Goal: Information Seeking & Learning: Learn about a topic

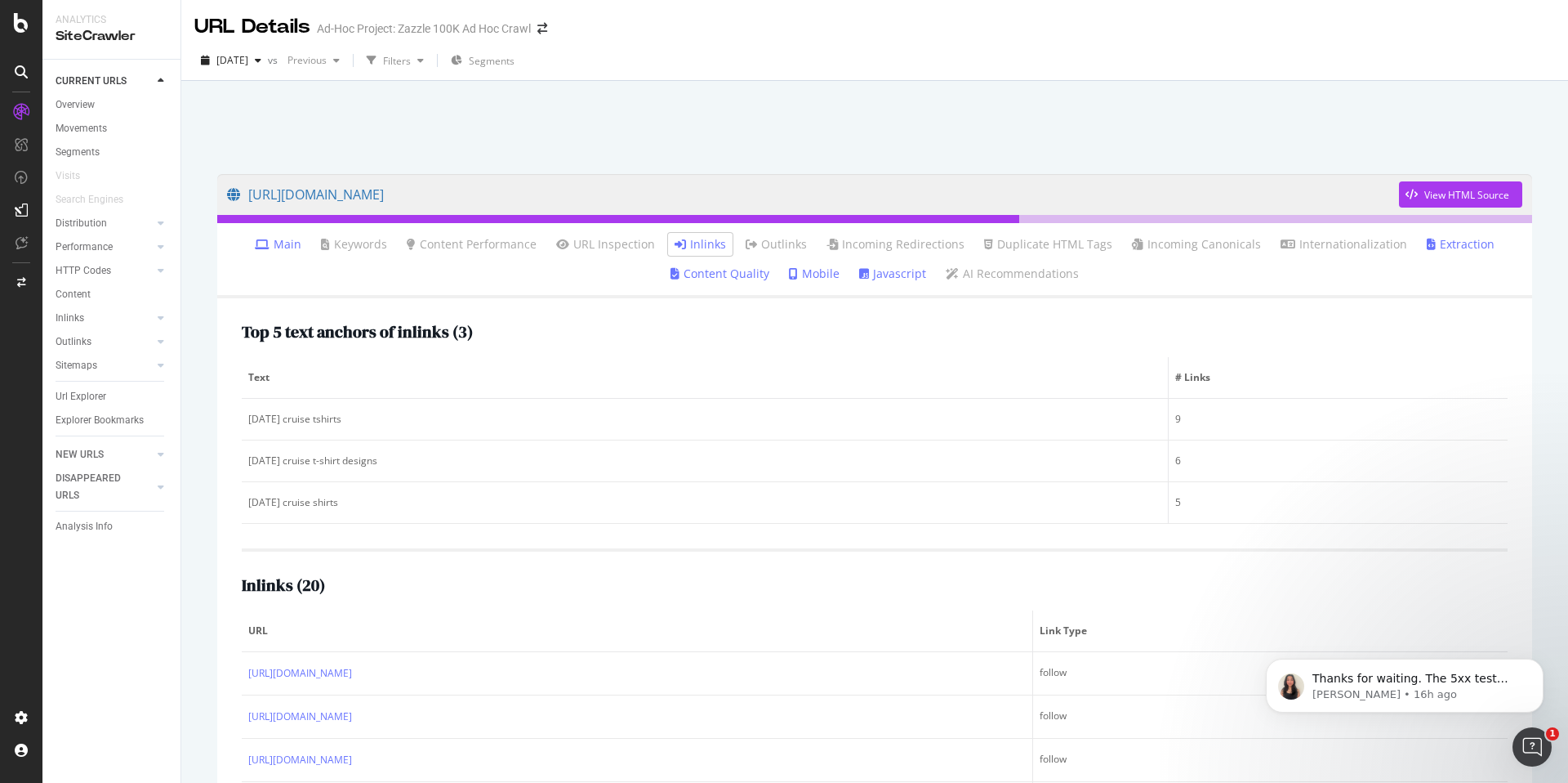
click at [880, 142] on div at bounding box center [874, 123] width 1347 height 70
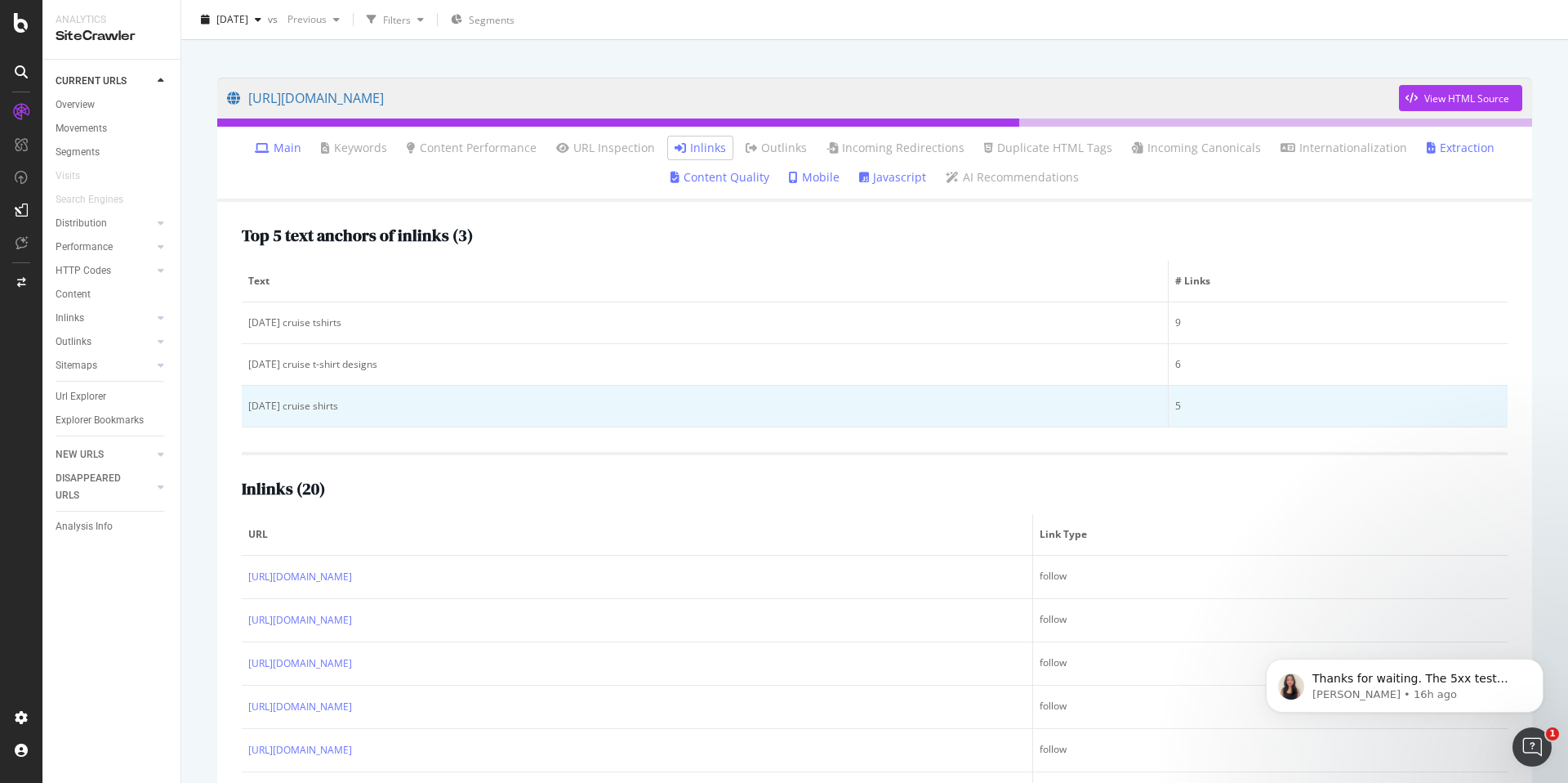
scroll to position [4, 0]
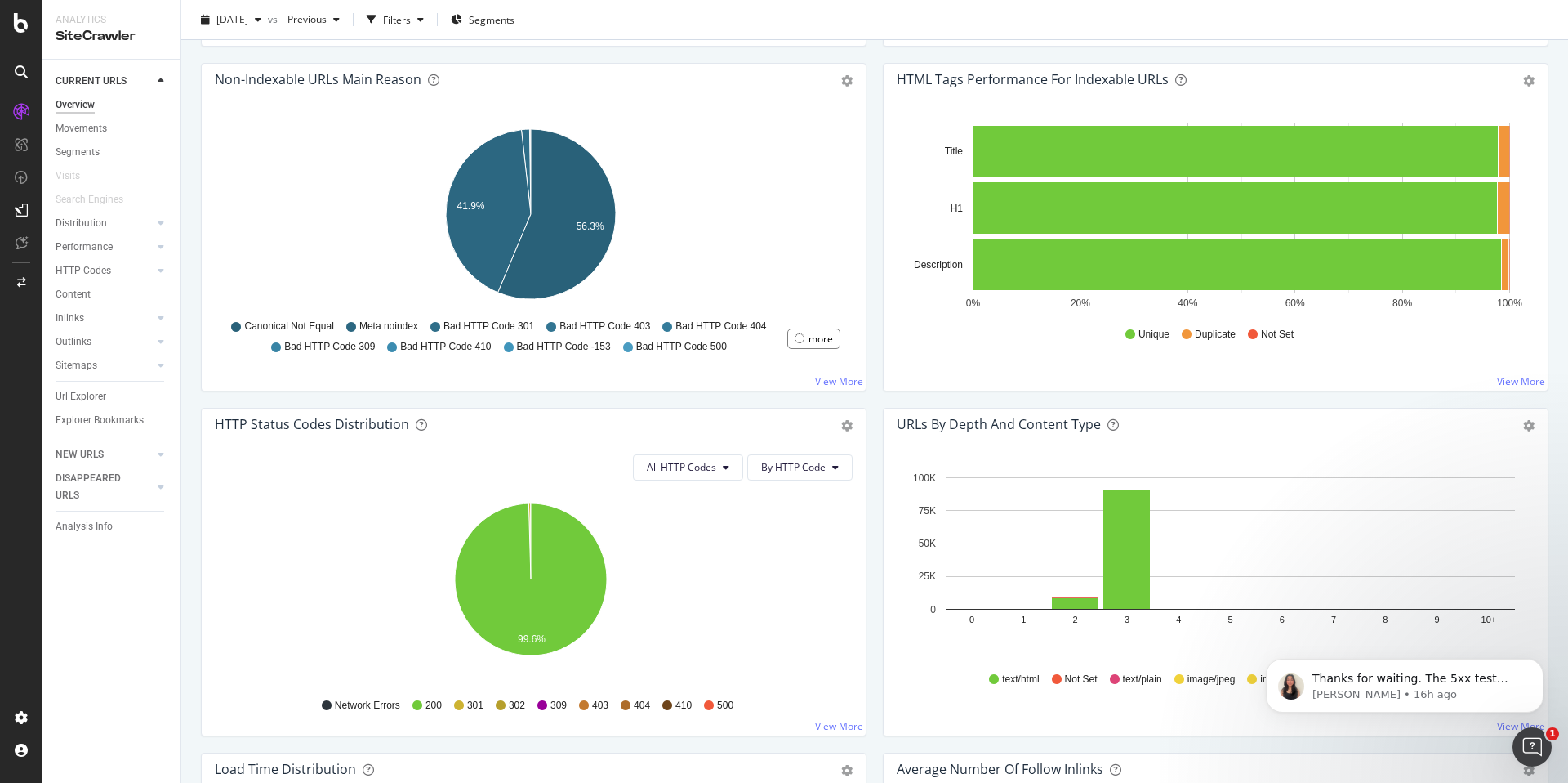
scroll to position [530, 0]
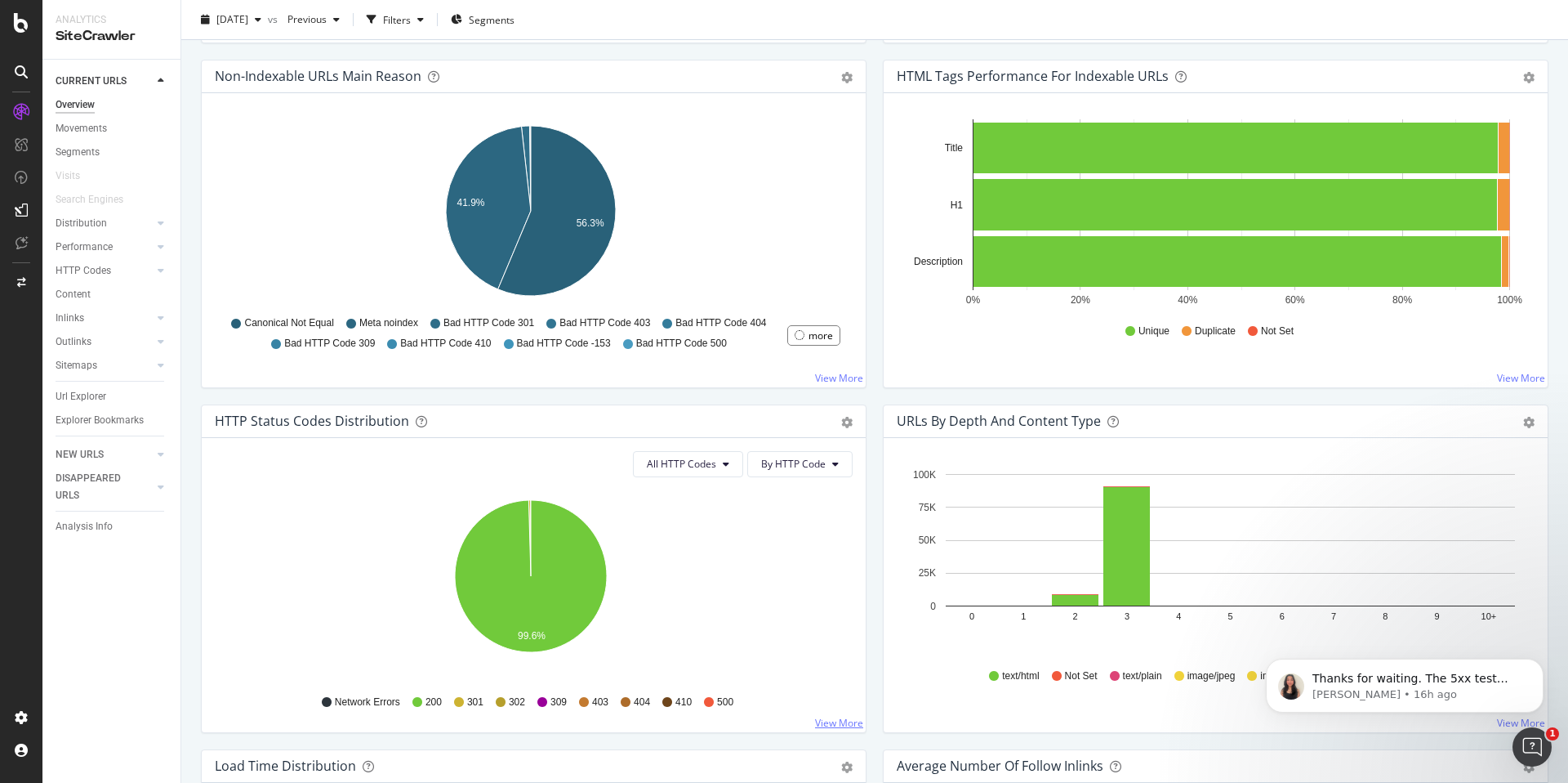
click at [828, 721] on link "View More" at bounding box center [839, 723] width 49 height 14
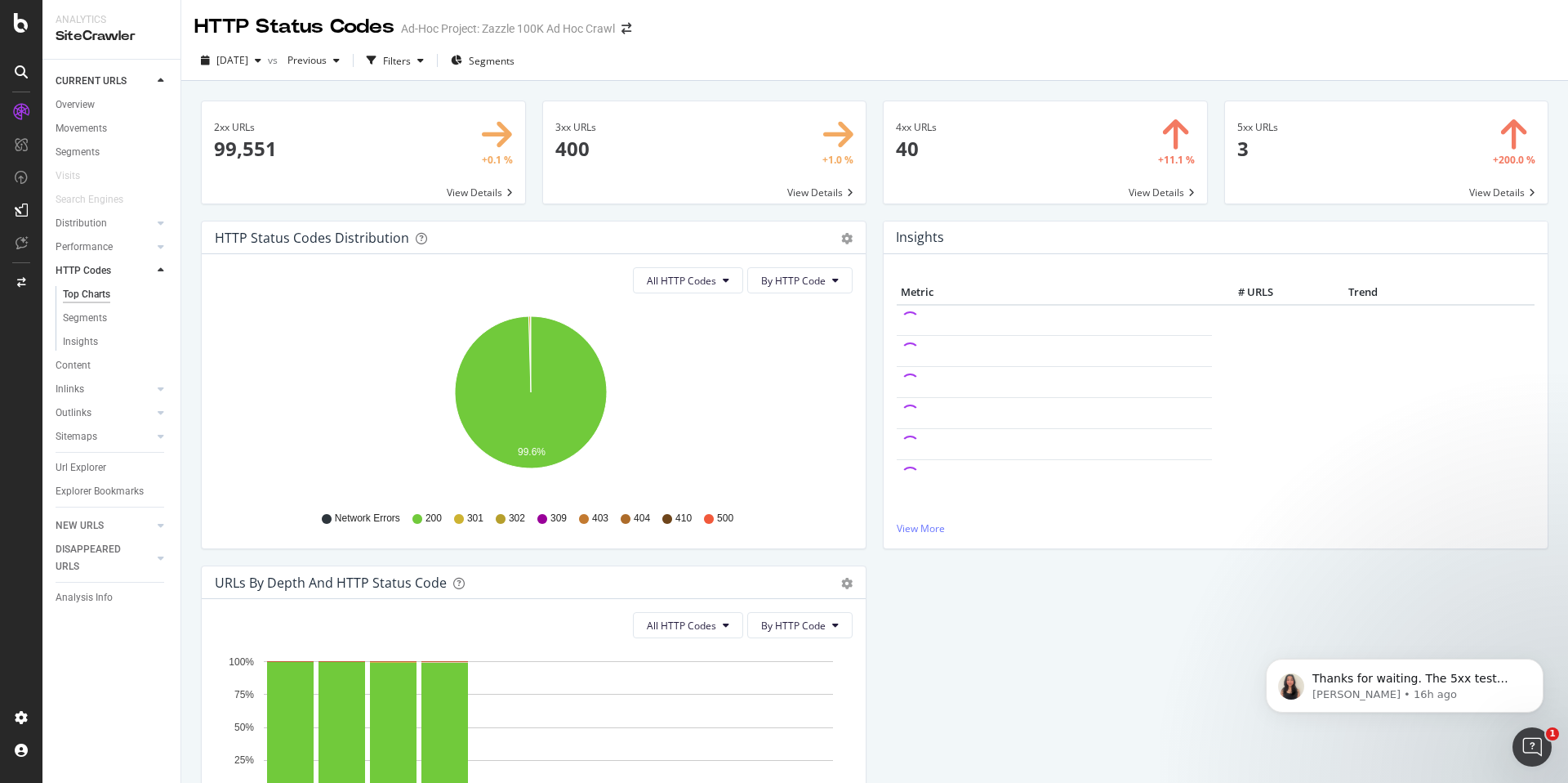
click at [1378, 126] on span at bounding box center [1386, 153] width 323 height 102
click at [1090, 126] on span at bounding box center [1045, 153] width 323 height 102
click at [248, 60] on span "[DATE]" at bounding box center [232, 60] width 32 height 14
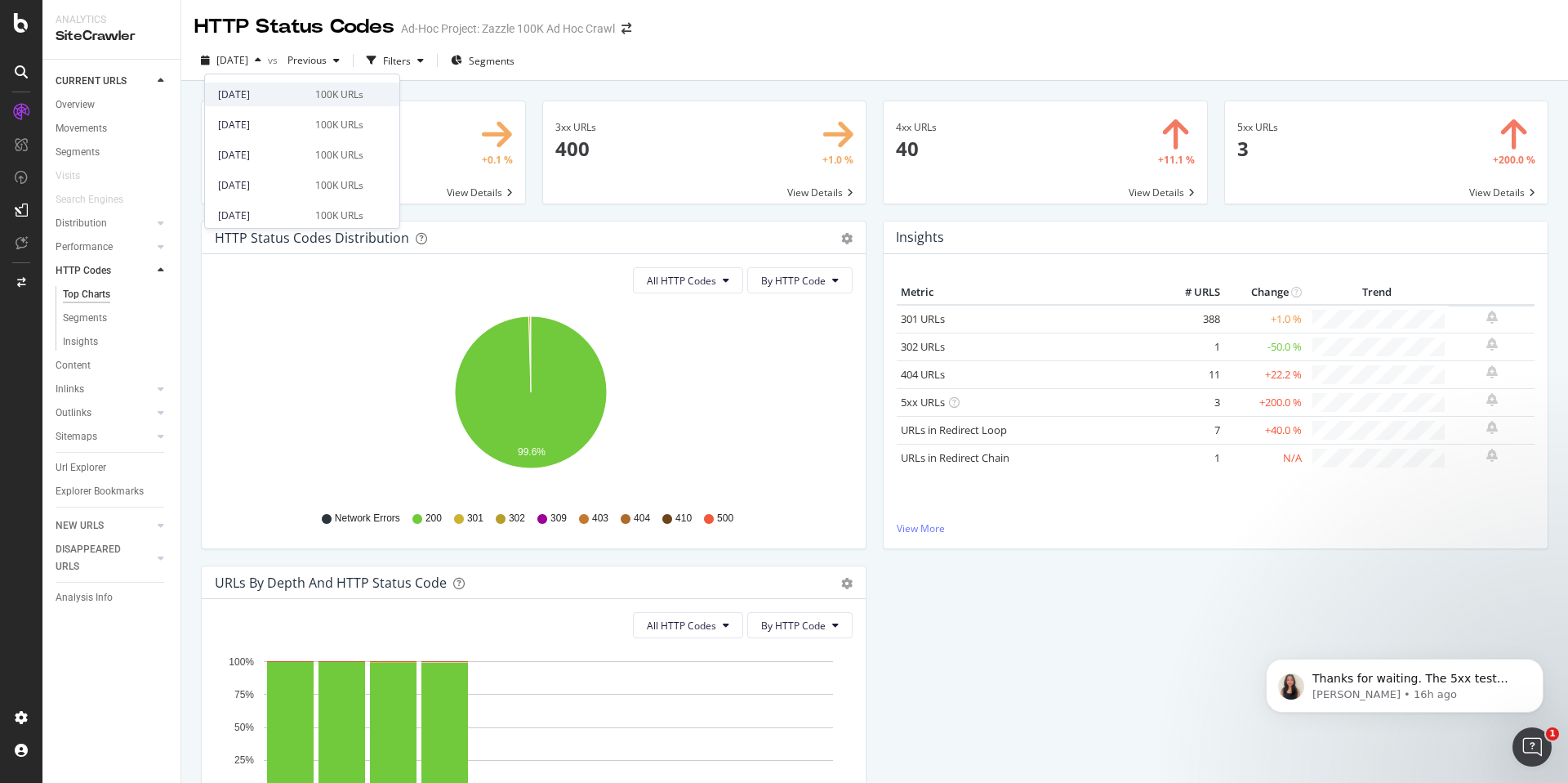
scroll to position [73, 0]
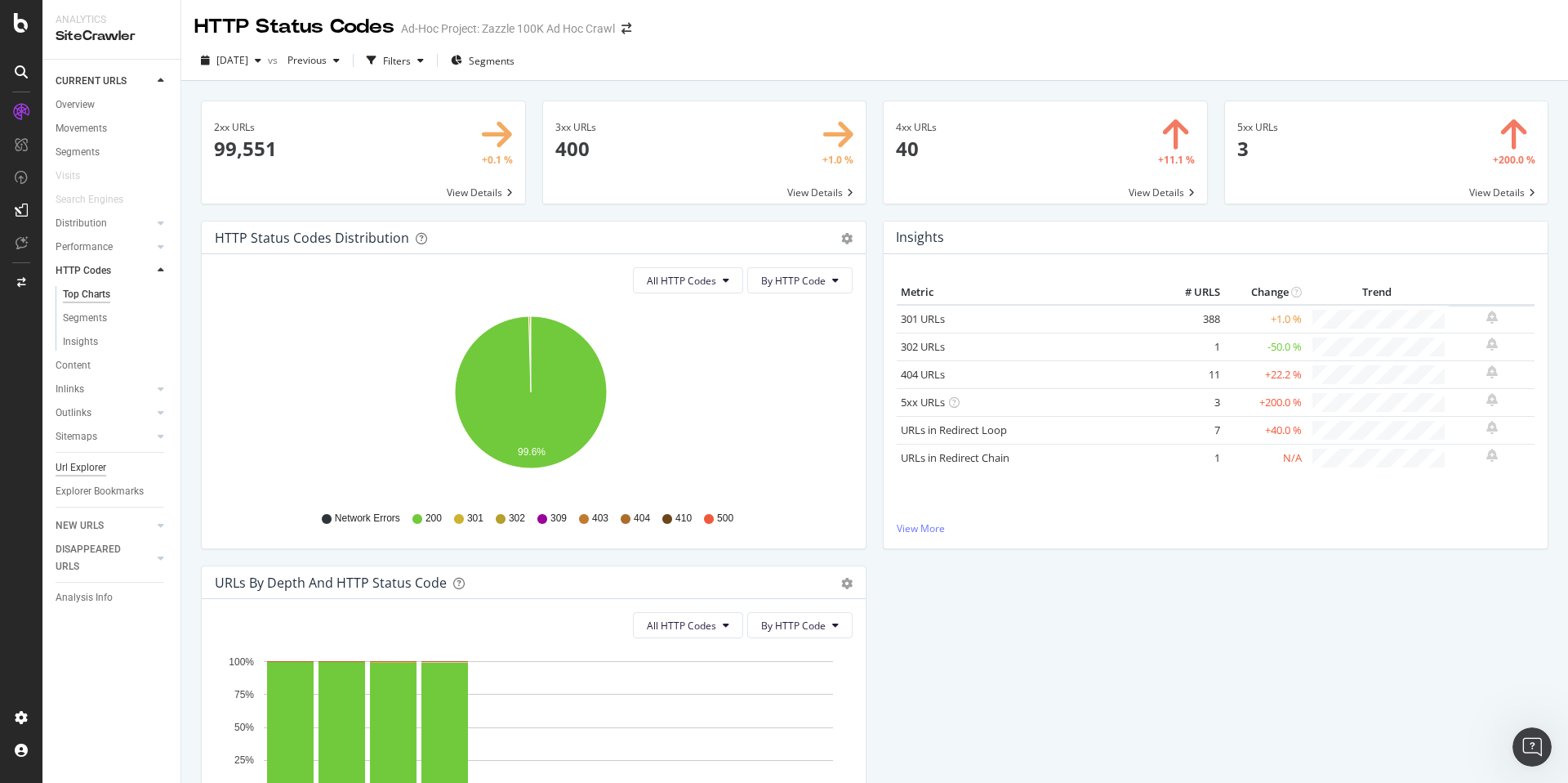
click at [91, 462] on div "Url Explorer" at bounding box center [80, 467] width 50 height 17
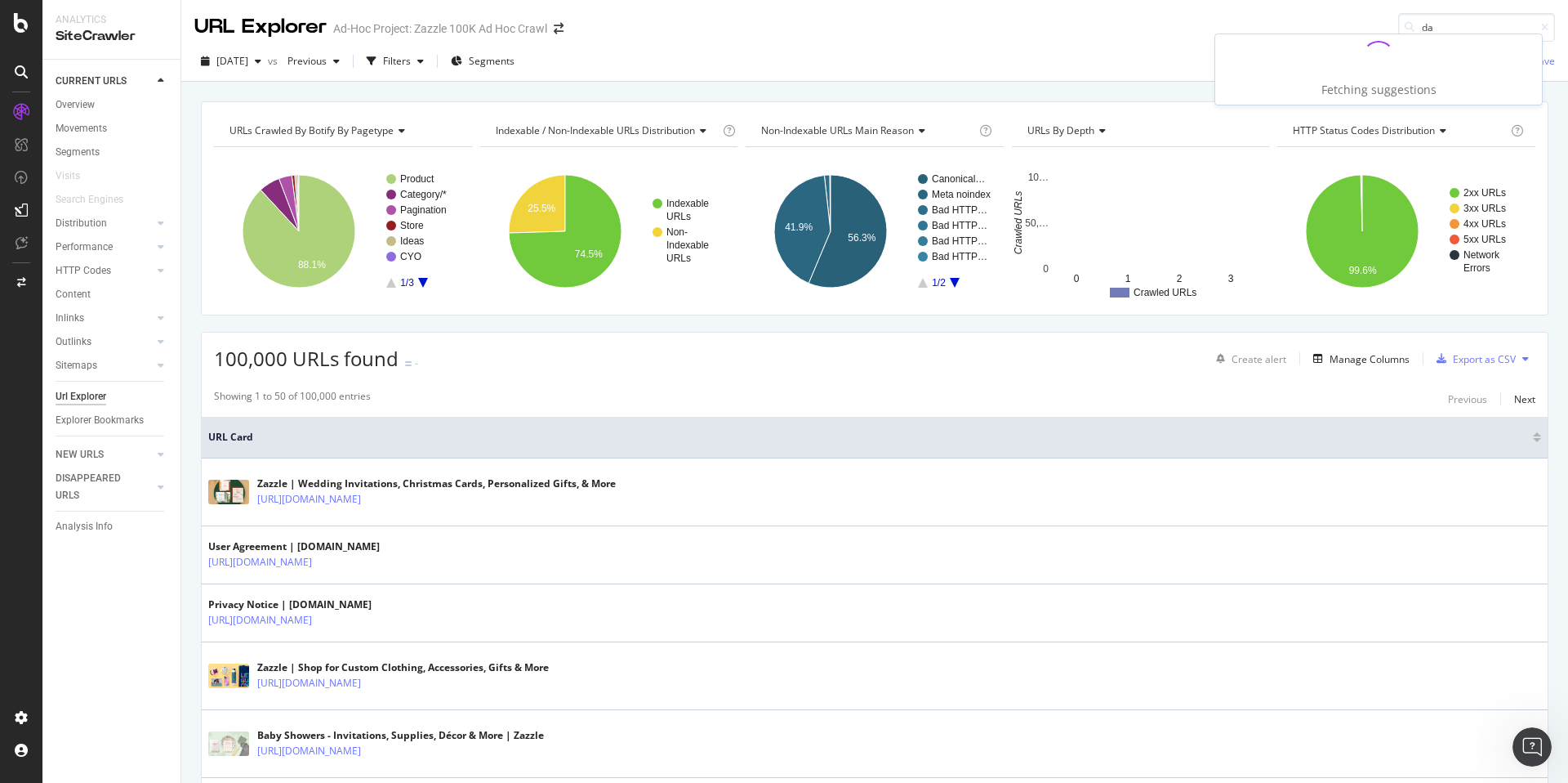
type input "d"
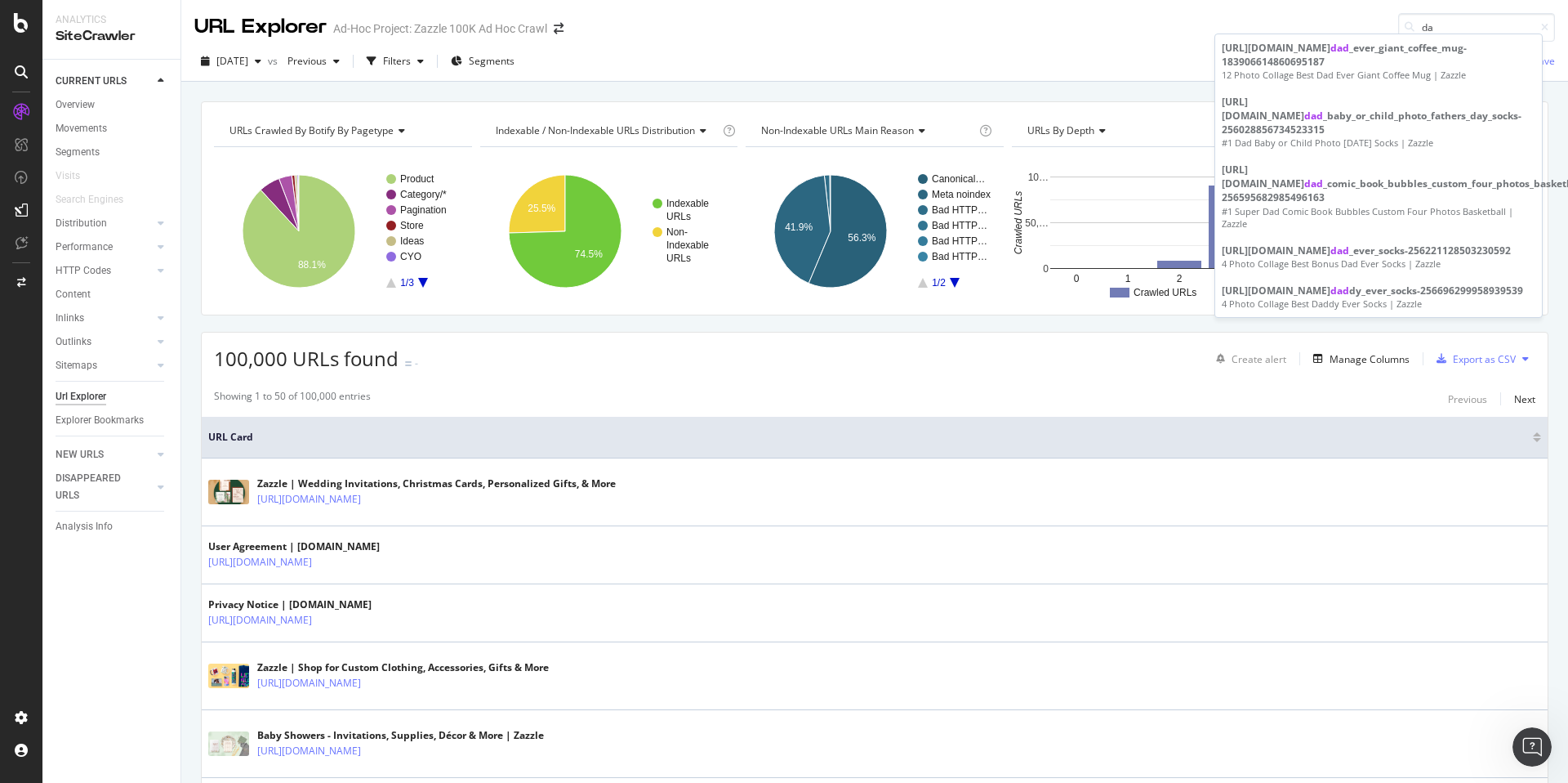
type input "d"
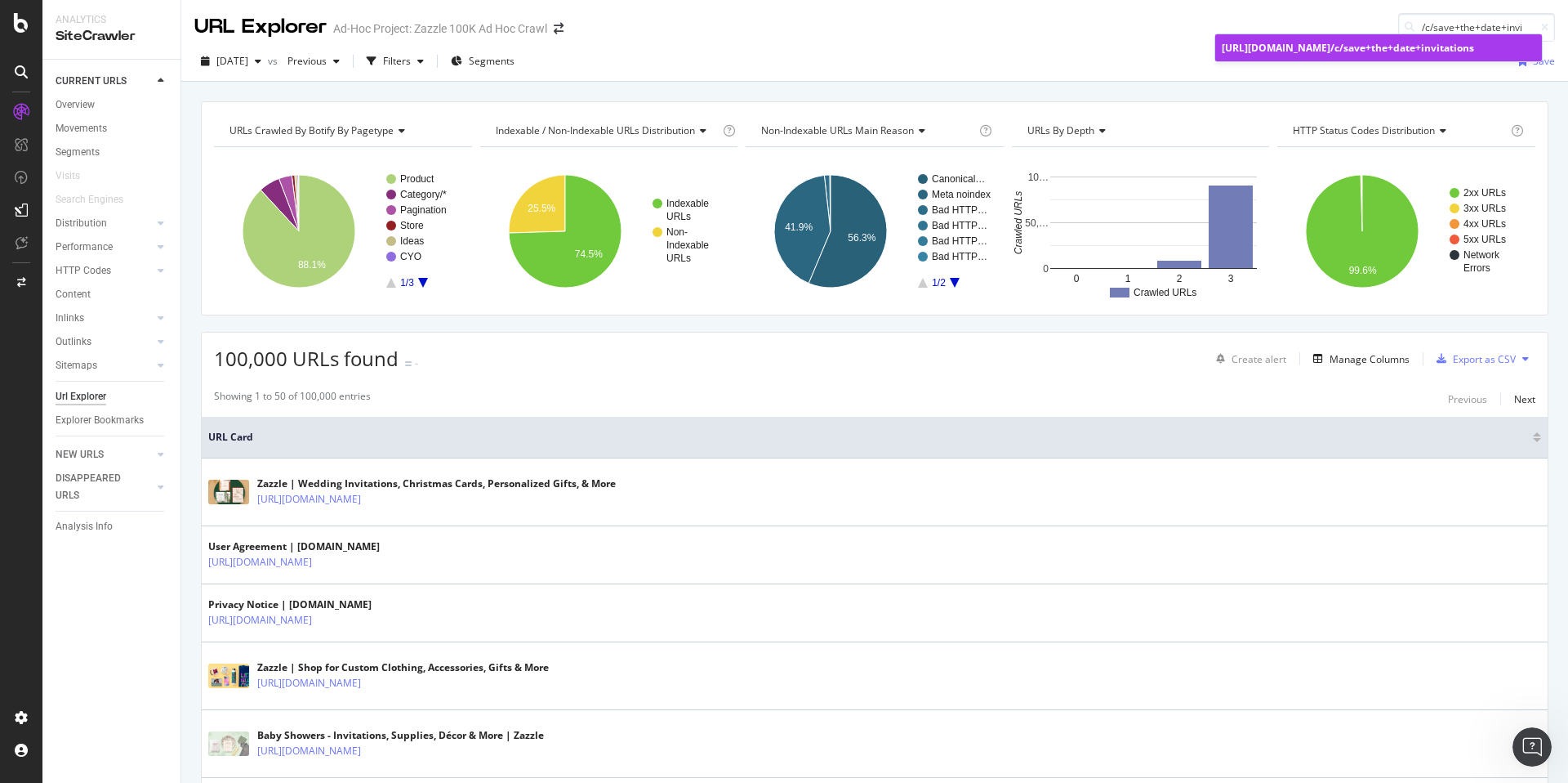
type input "/c/save+the+date+invi"
click at [1448, 56] on link "https://www.zazzle.com /c/save+the+date+invi tations" at bounding box center [1378, 48] width 326 height 27
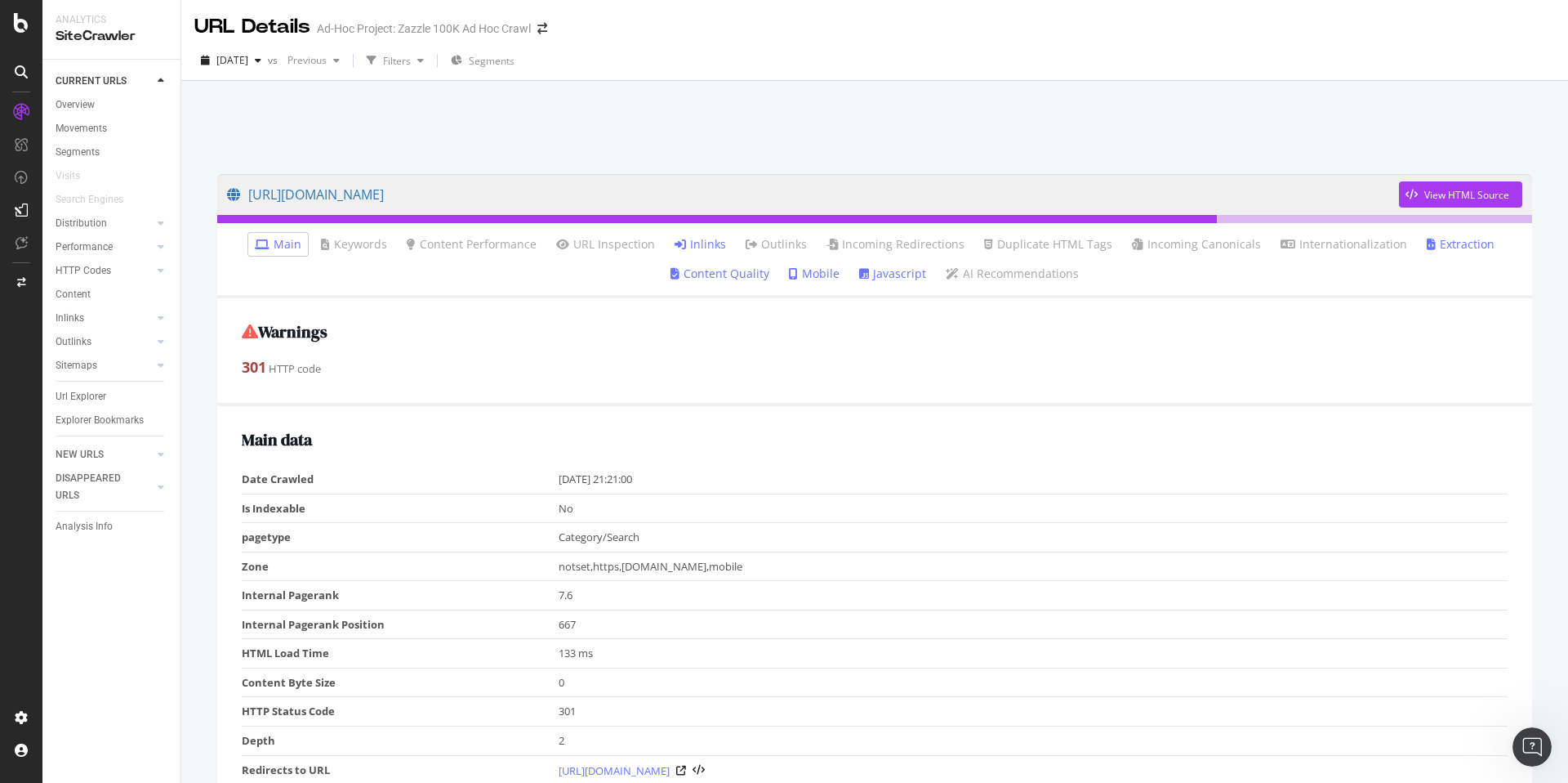
scroll to position [4, 0]
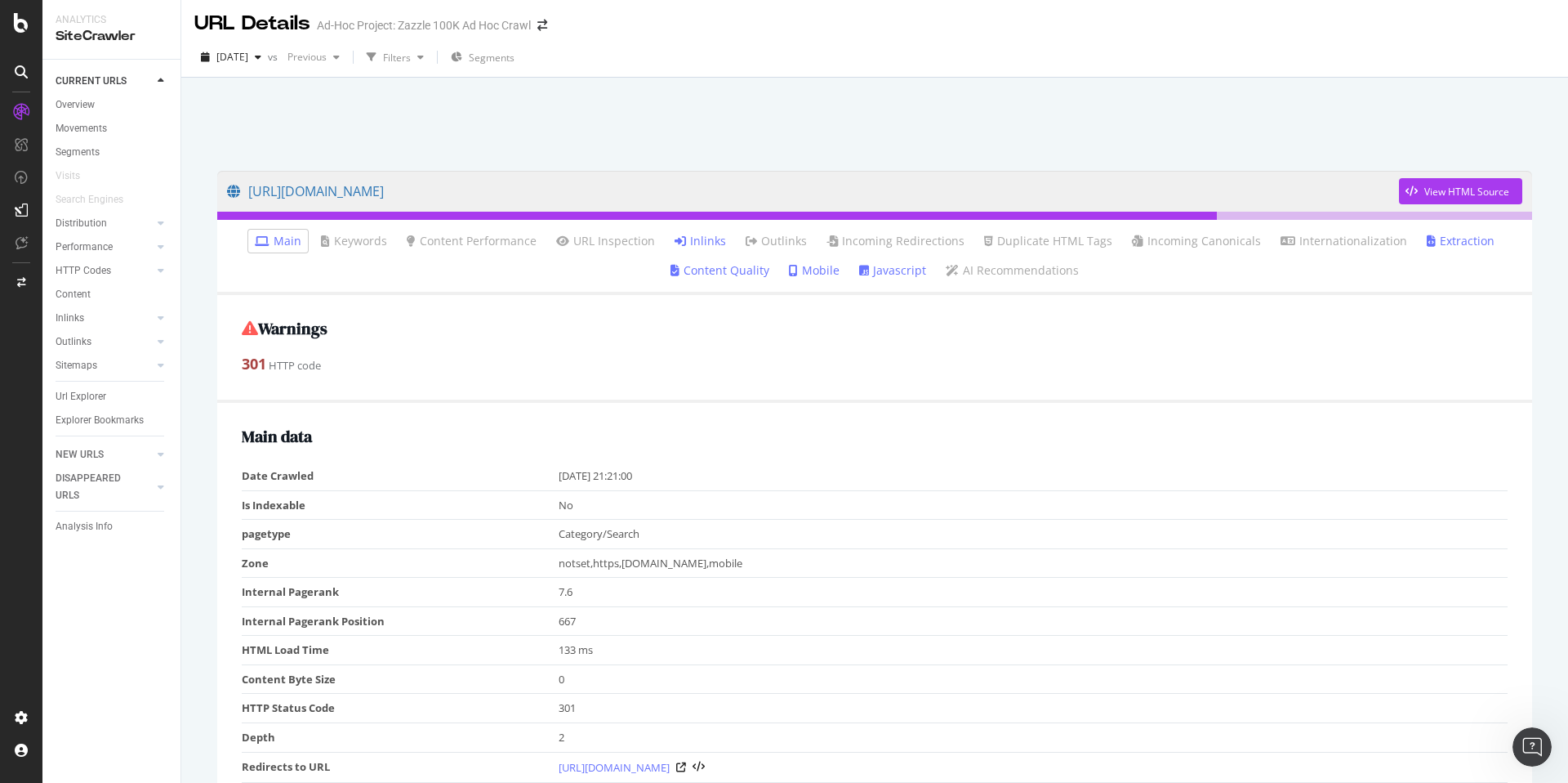
click at [691, 246] on link "Inlinks" at bounding box center [700, 241] width 51 height 17
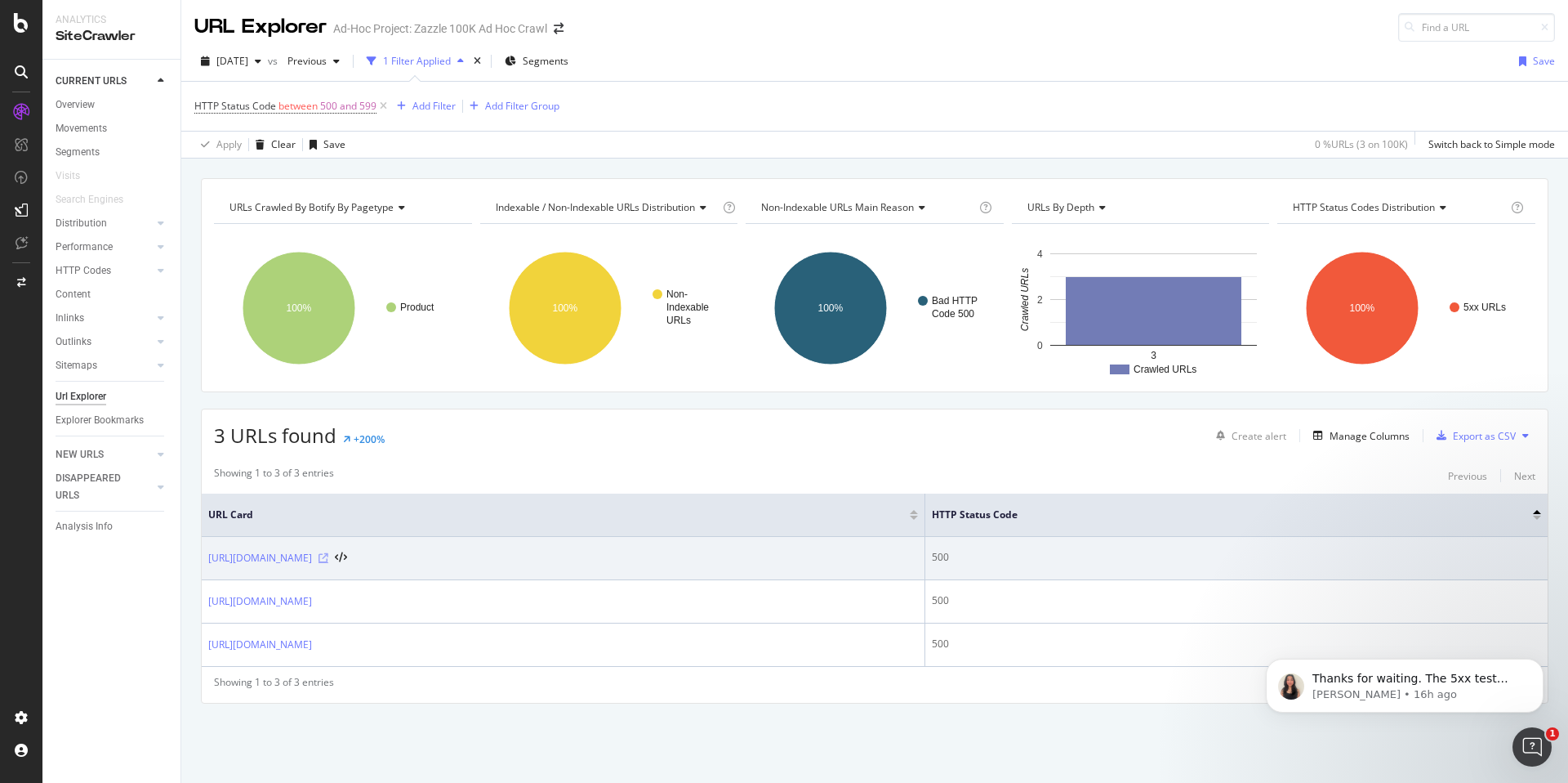
click at [328, 556] on icon at bounding box center [323, 558] width 10 height 10
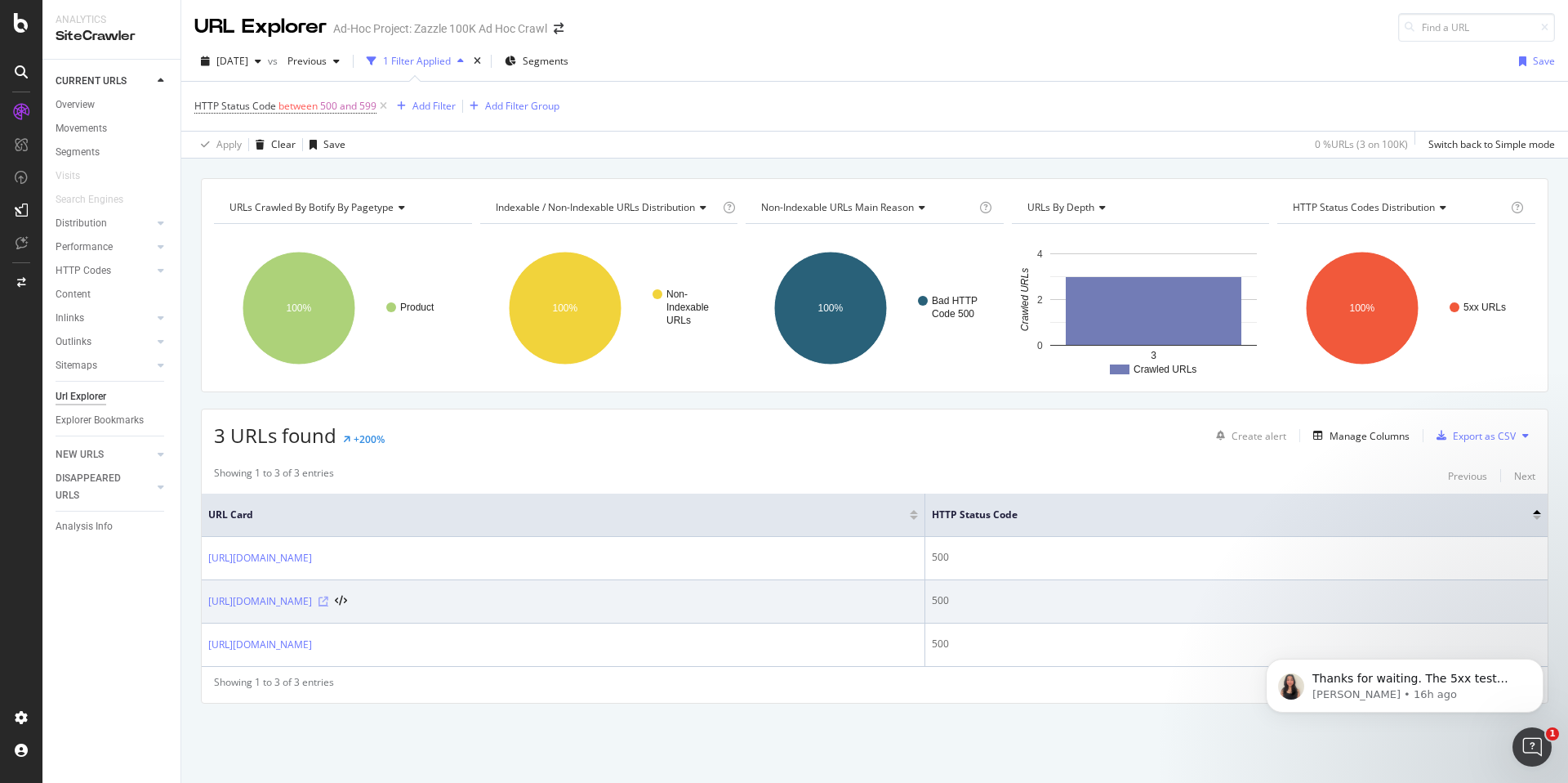
click at [328, 603] on icon at bounding box center [323, 601] width 10 height 10
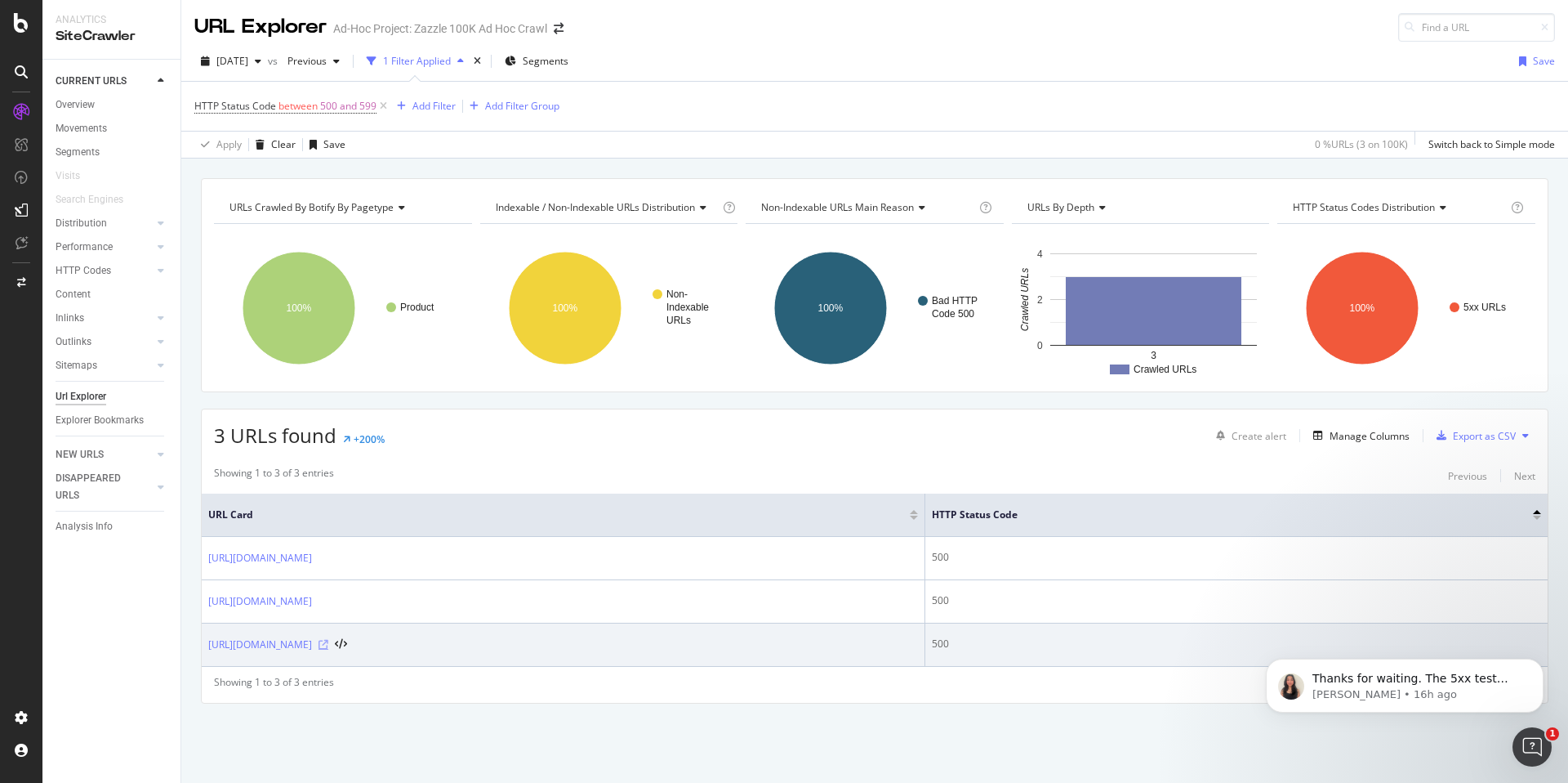
click at [328, 643] on icon at bounding box center [323, 644] width 10 height 10
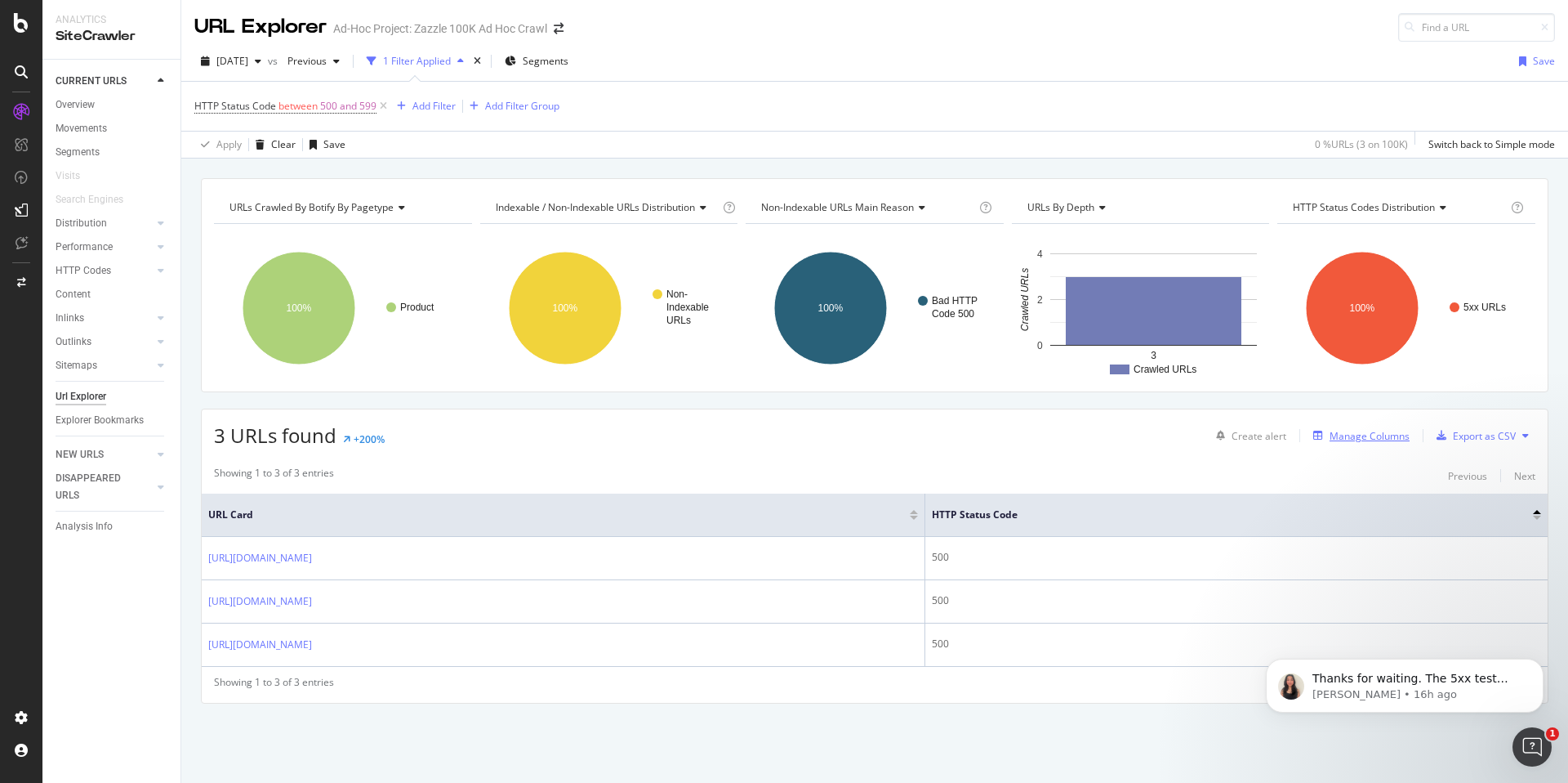
click at [1348, 433] on div "Manage Columns" at bounding box center [1369, 436] width 80 height 14
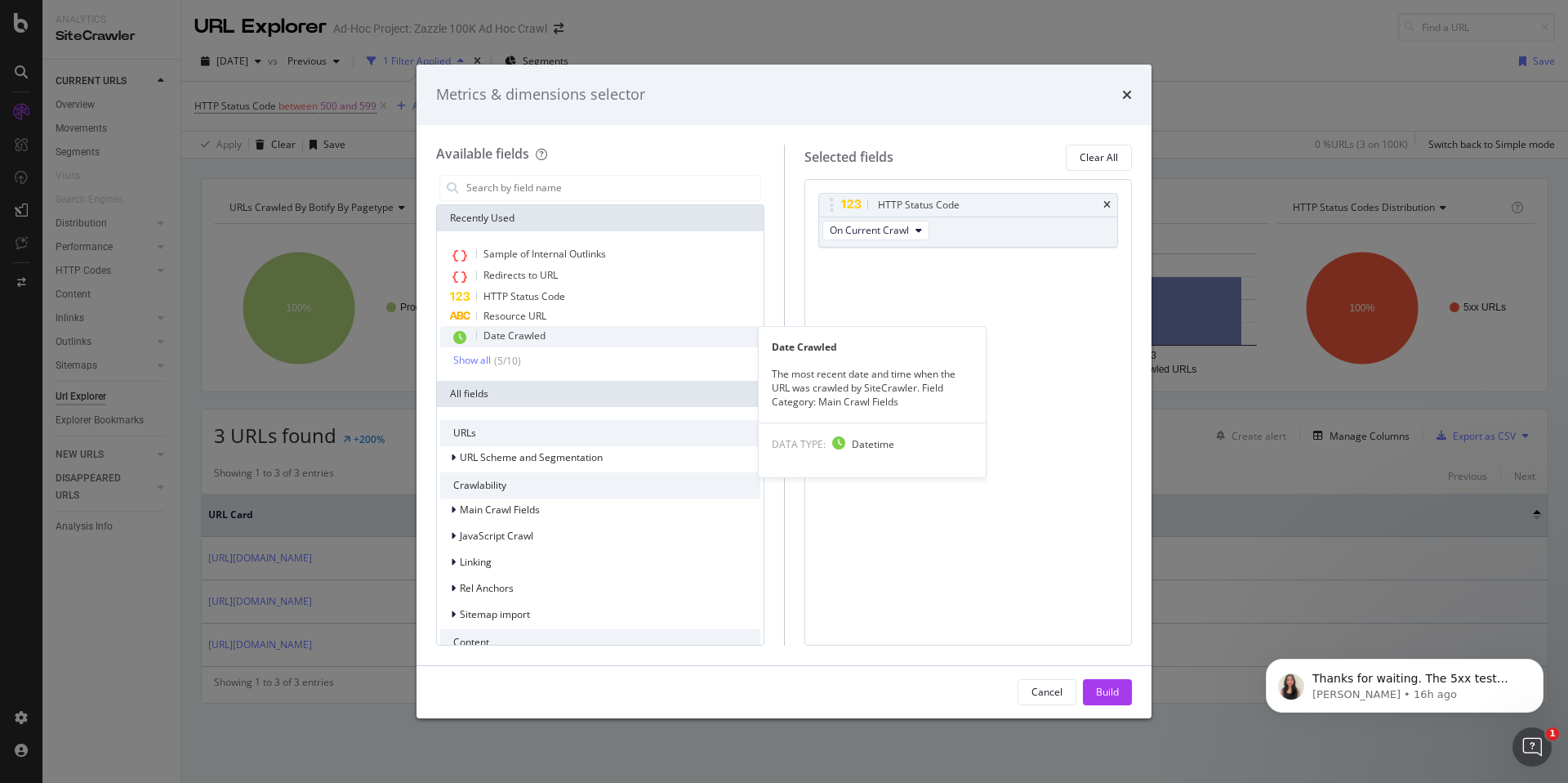
click at [601, 335] on div "Date Crawled" at bounding box center [600, 336] width 320 height 21
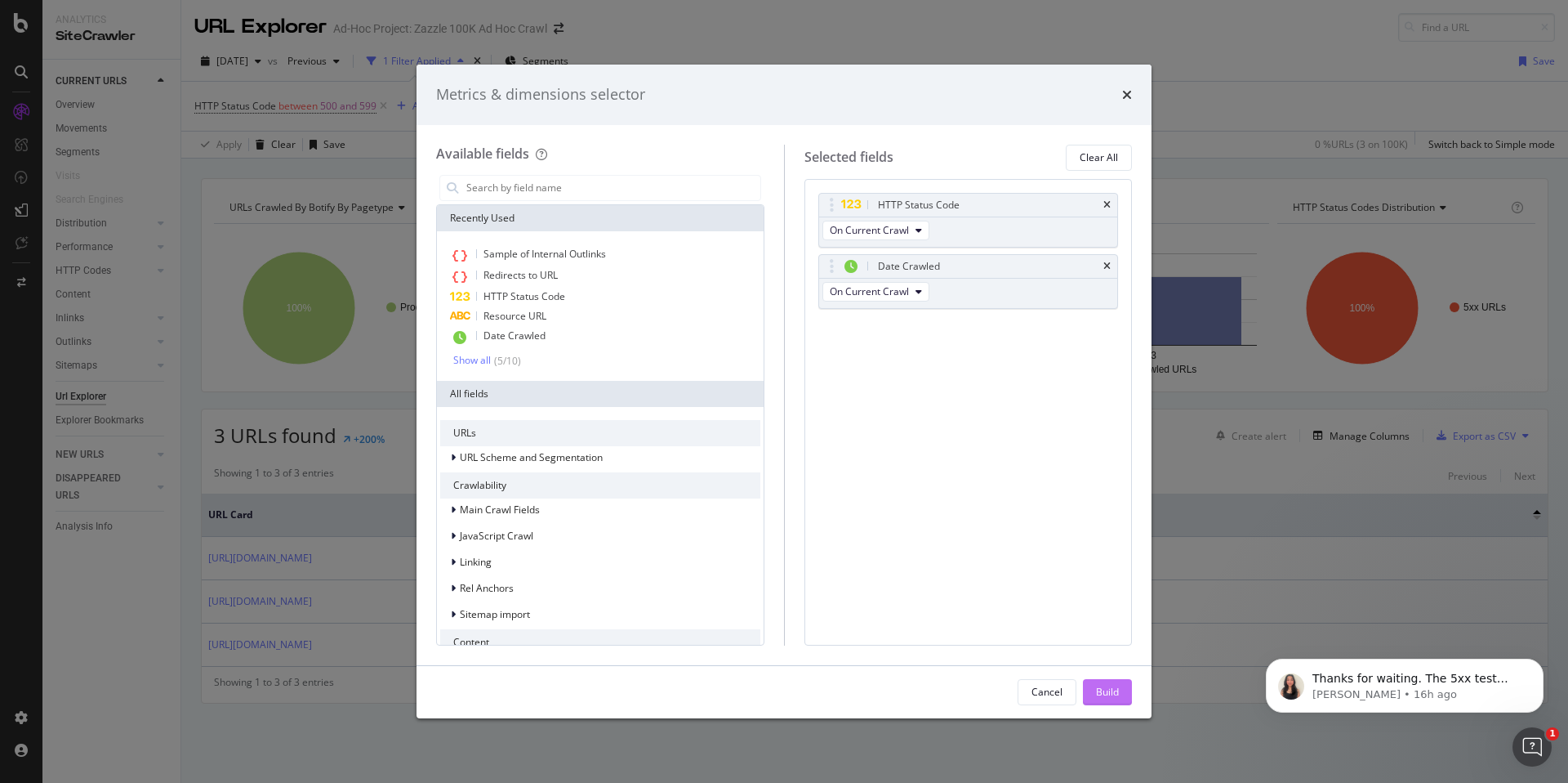
drag, startPoint x: 1096, startPoint y: 684, endPoint x: 262, endPoint y: 63, distance: 1039.8
click at [1096, 685] on div "Build" at bounding box center [1107, 692] width 23 height 14
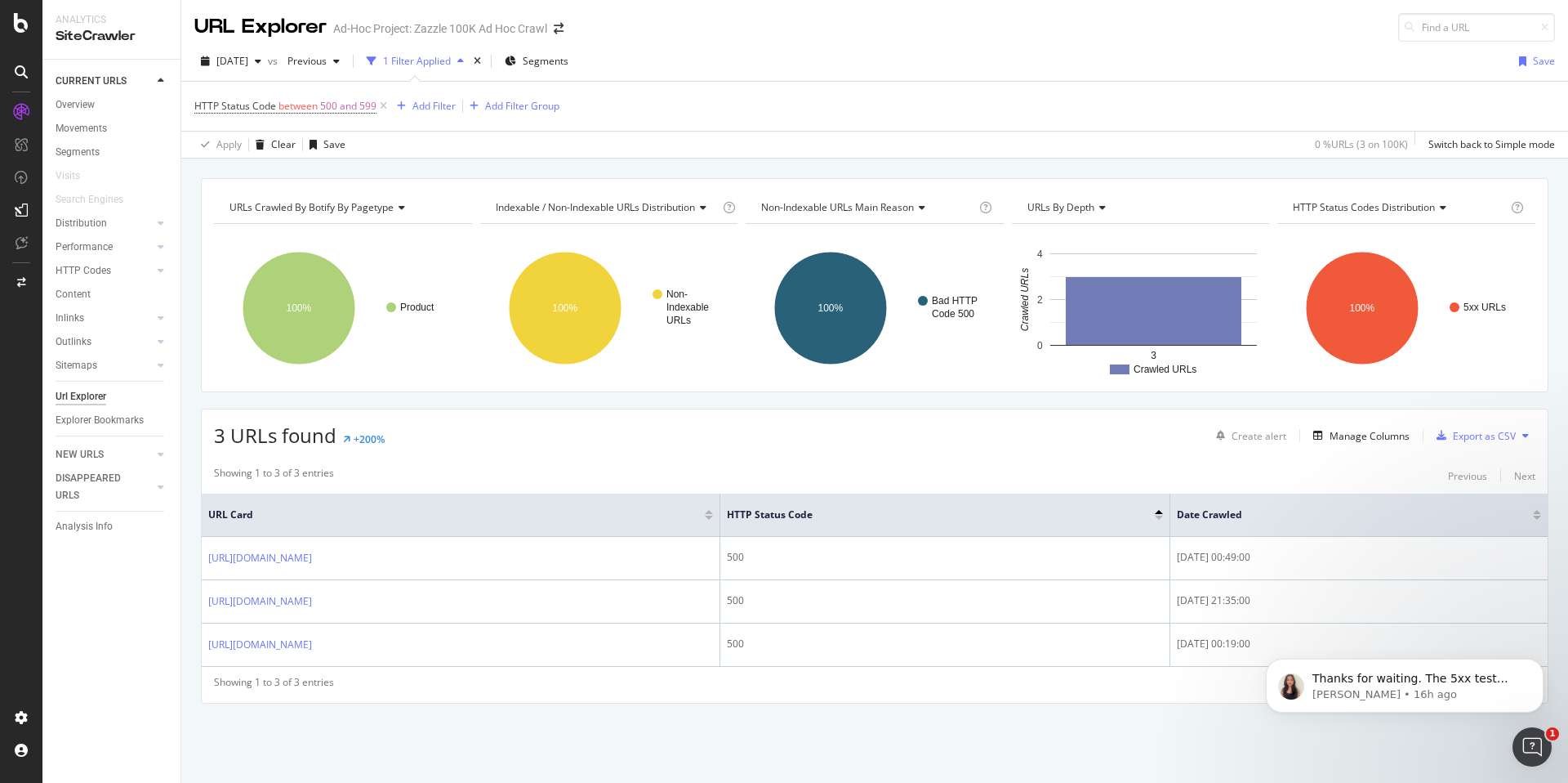
click at [1528, 745] on icon "Open Intercom Messenger" at bounding box center [1532, 747] width 27 height 27
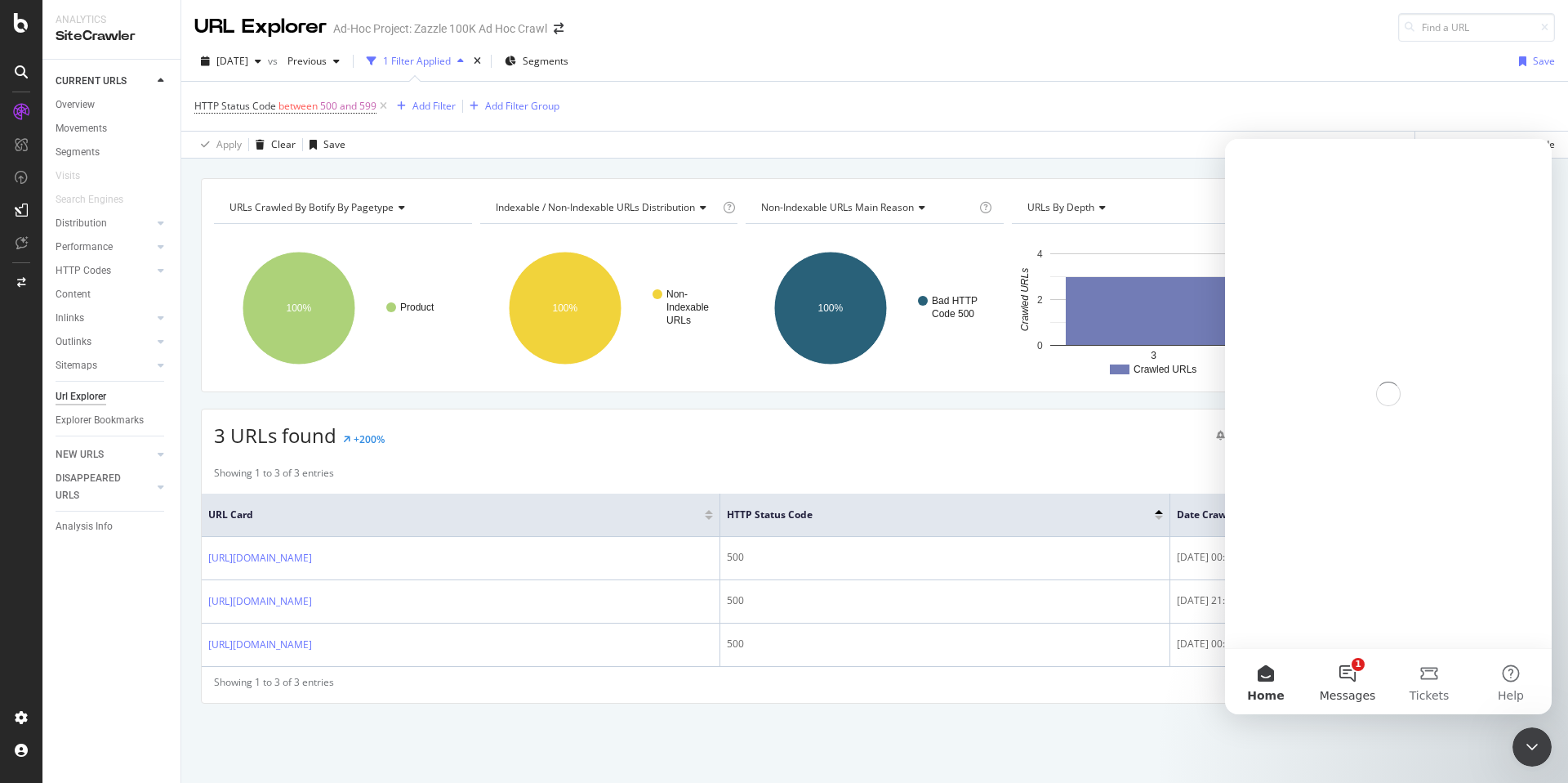
click at [1345, 674] on button "1 Messages" at bounding box center [1347, 681] width 82 height 65
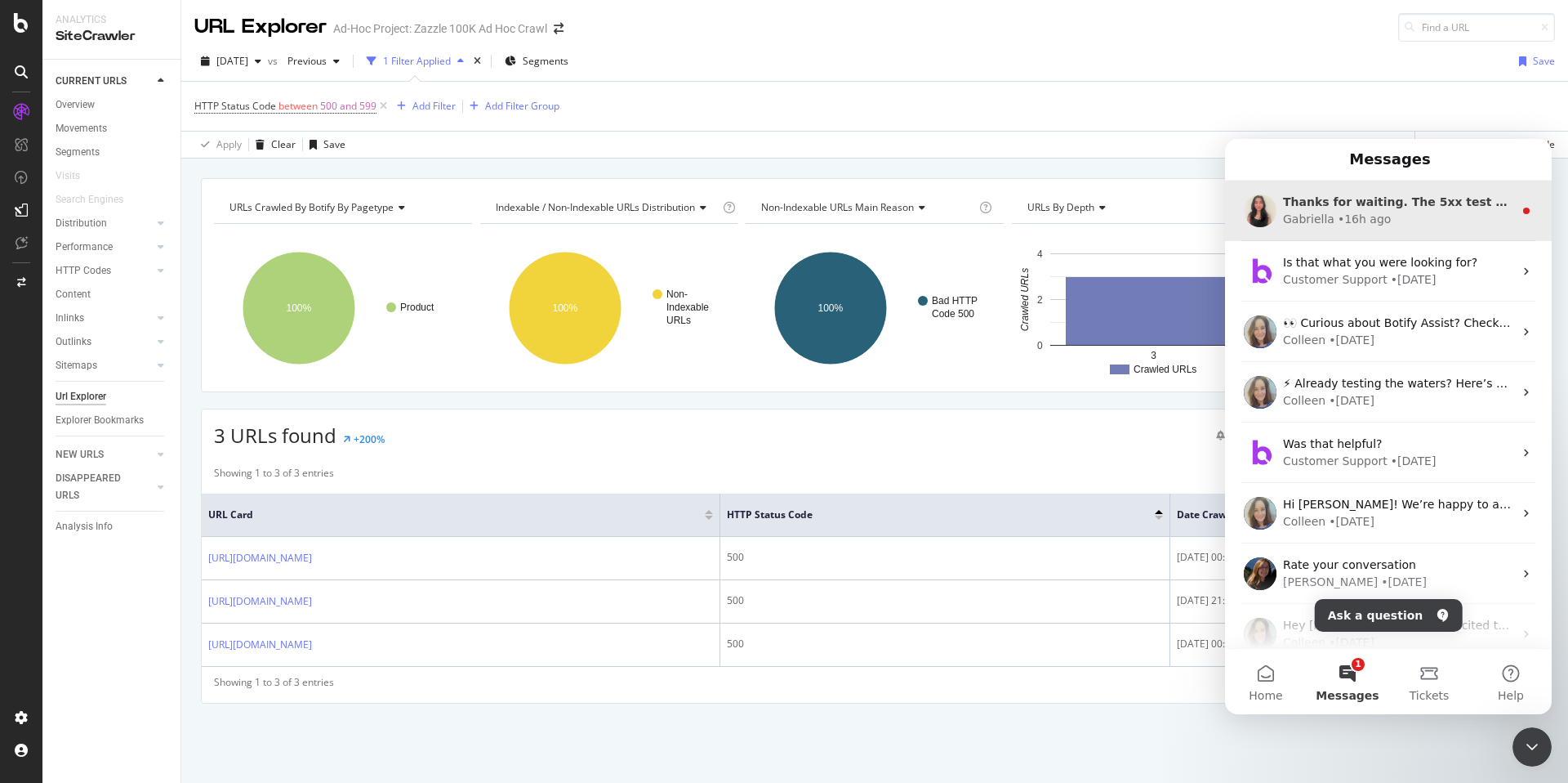
click at [1345, 218] on div "• 16h ago" at bounding box center [1364, 219] width 53 height 17
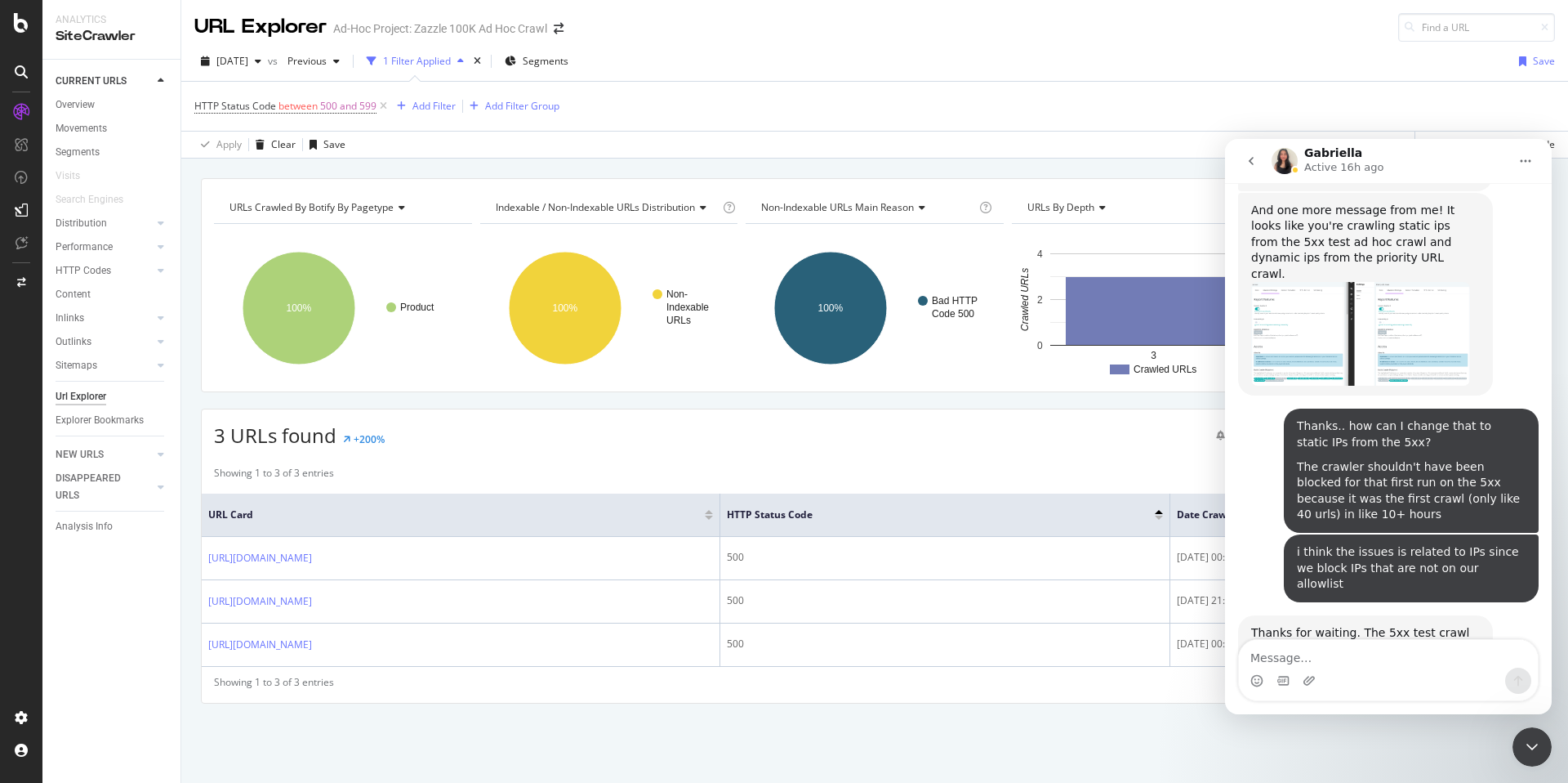
scroll to position [1463, 0]
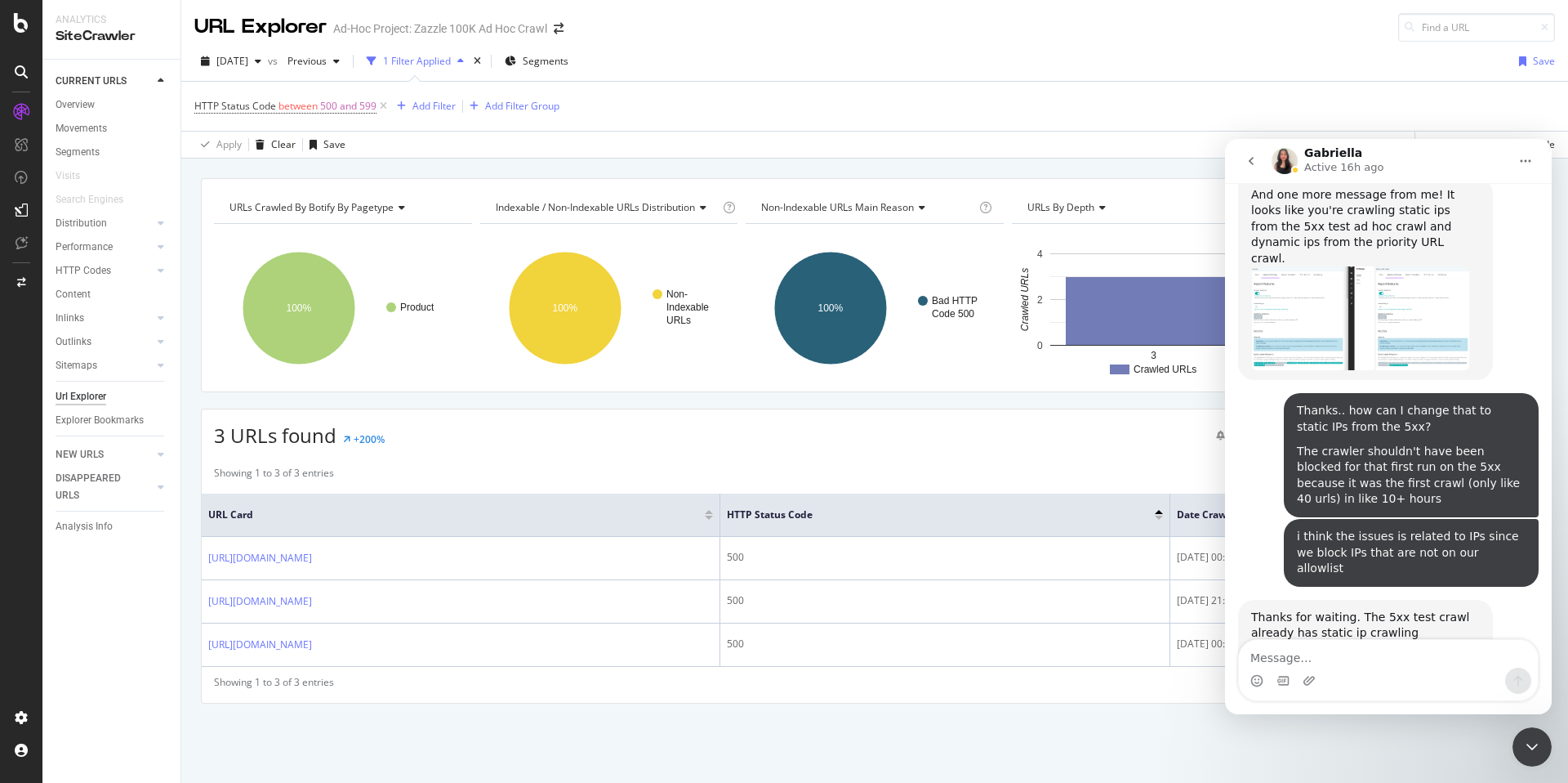
click at [1393, 674] on div "Intercom messenger" at bounding box center [1388, 681] width 299 height 26
click at [1378, 642] on link "You'd need to allowlist these IP addresses" at bounding box center [1364, 656] width 226 height 29
click at [1346, 670] on div "Intercom messenger" at bounding box center [1388, 681] width 299 height 26
click at [1345, 660] on textarea "Message…" at bounding box center [1388, 653] width 299 height 27
type textarea "thank you"
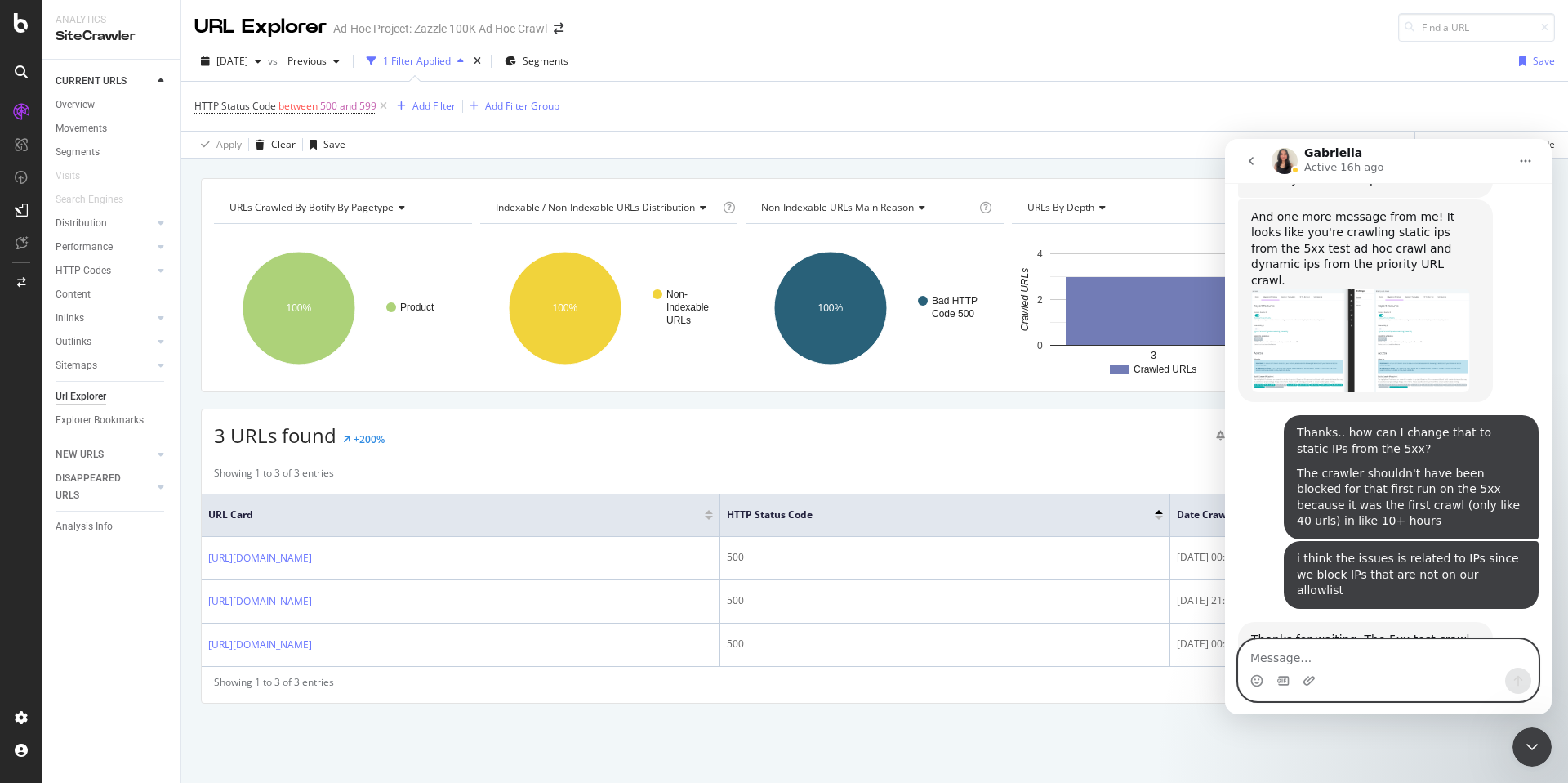
scroll to position [1556, 0]
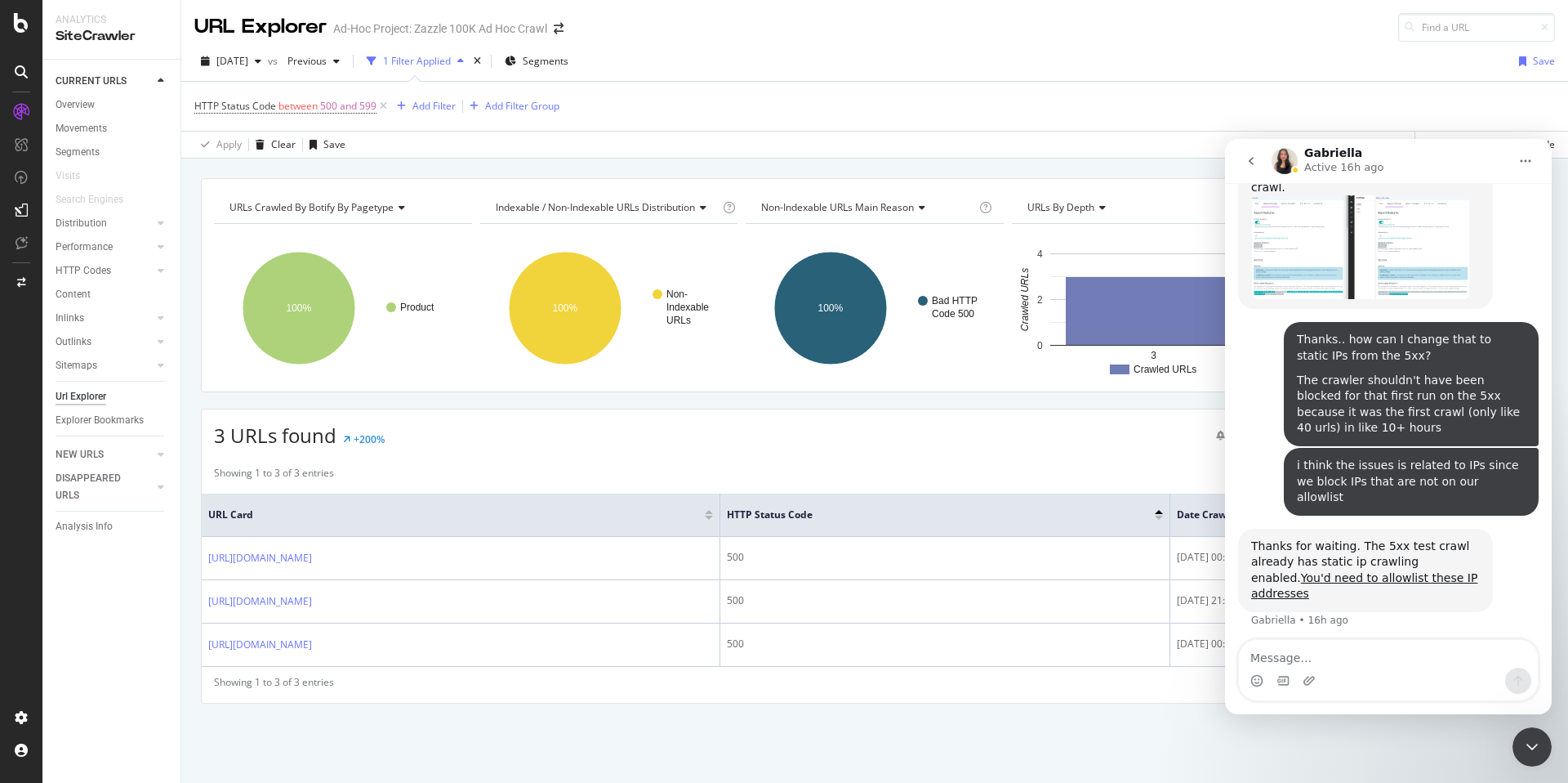
click at [1529, 741] on icon "Close Intercom Messenger" at bounding box center [1532, 747] width 19 height 19
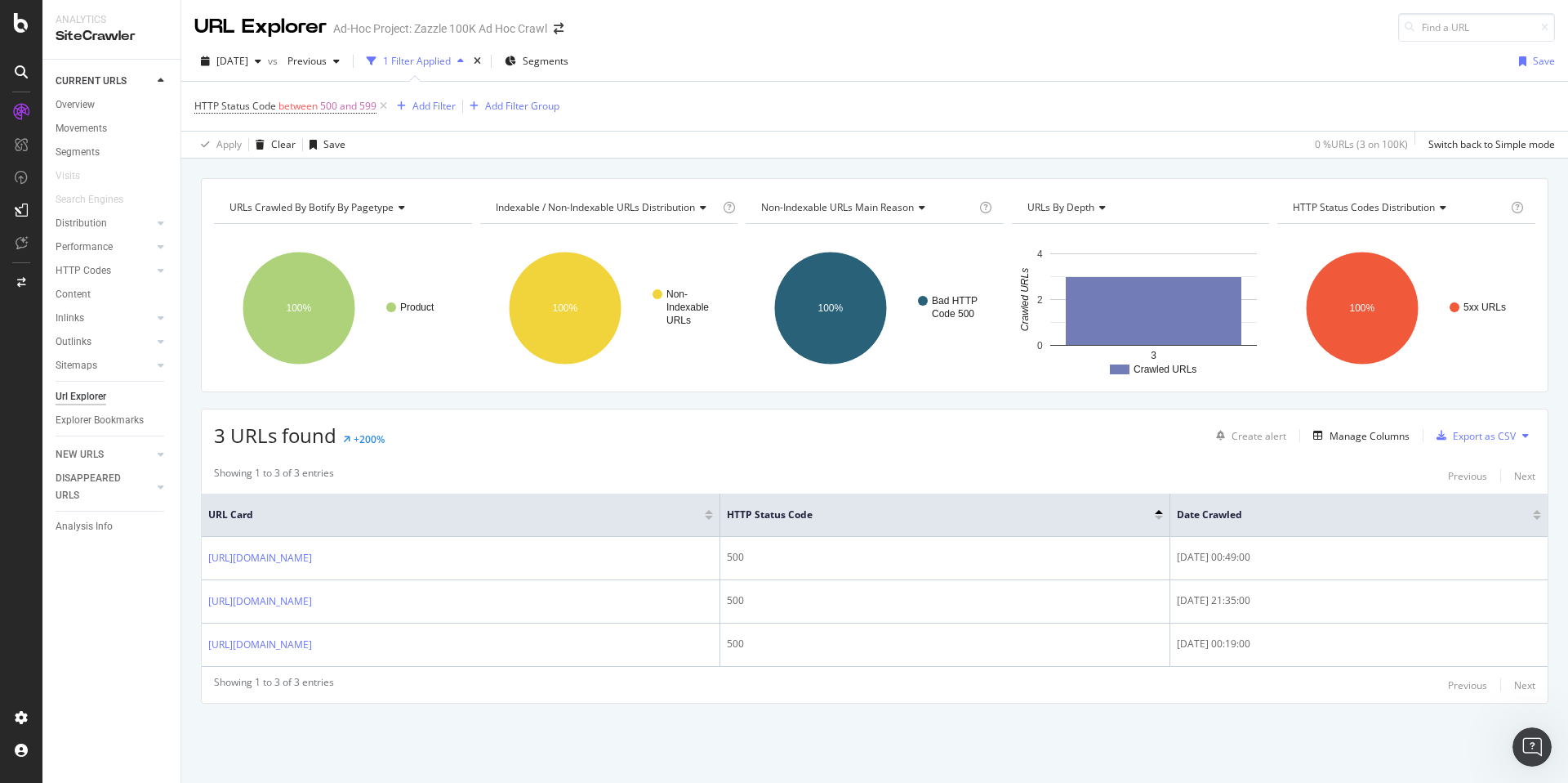
drag, startPoint x: 678, startPoint y: 605, endPoint x: 850, endPoint y: 419, distance: 253.3
click at [850, 419] on div "3 URLs found +200% Create alert Manage Columns Export as CSV Showing 1 to 3 of …" at bounding box center [874, 556] width 1347 height 295
click at [782, 433] on div "3 URLs found +200% Create alert Manage Columns Export as CSV" at bounding box center [874, 429] width 1346 height 40
click at [772, 674] on div "Showing 1 to 3 of 3 entries Previous Next URL Card HTTP Status Code Date Crawle…" at bounding box center [874, 580] width 1346 height 245
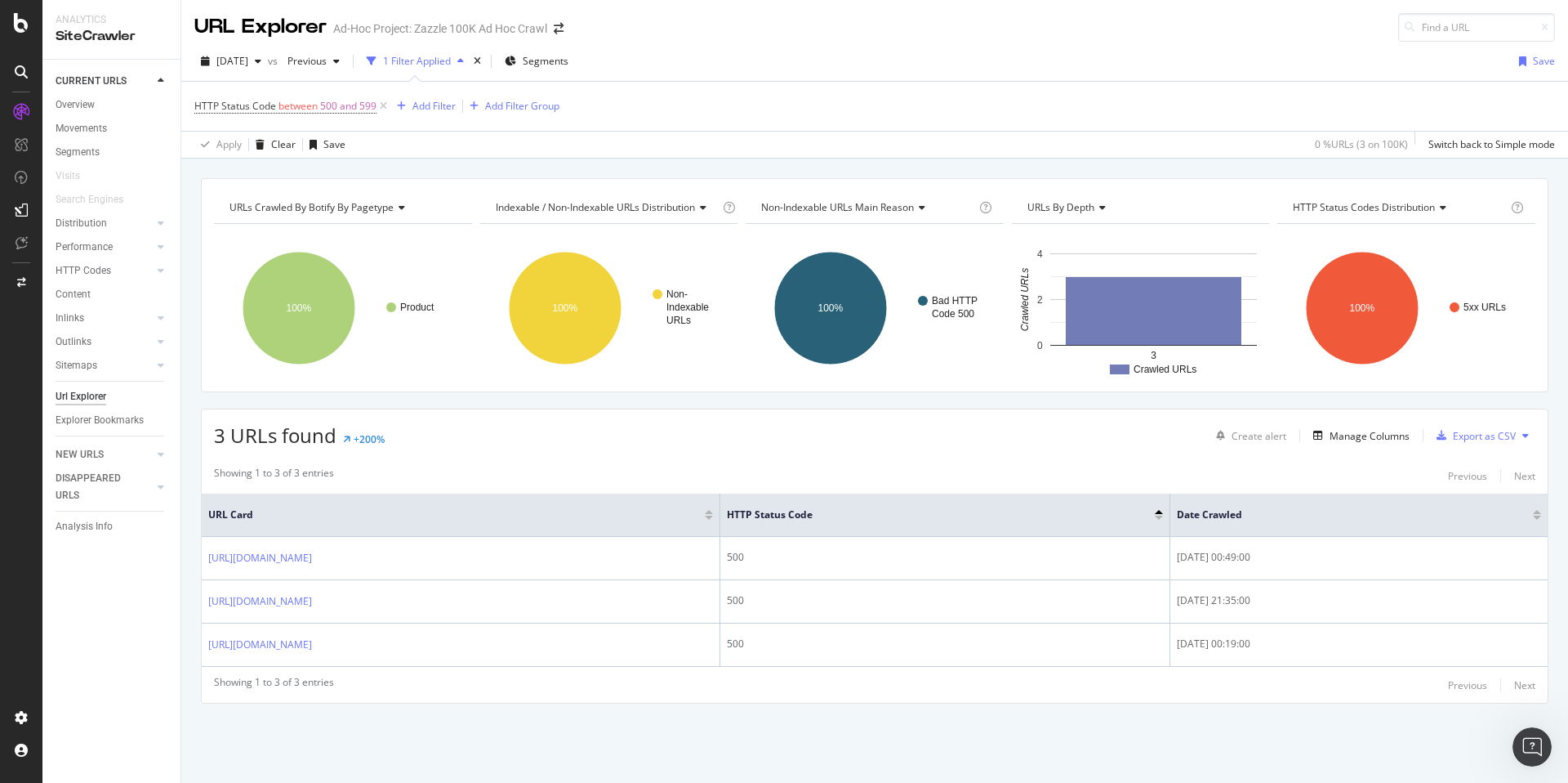
click at [842, 680] on div "Showing 1 to 3 of 3 entries Previous Next" at bounding box center [874, 684] width 1346 height 19
click at [842, 683] on div "Showing 1 to 3 of 3 entries Previous Next" at bounding box center [874, 684] width 1346 height 19
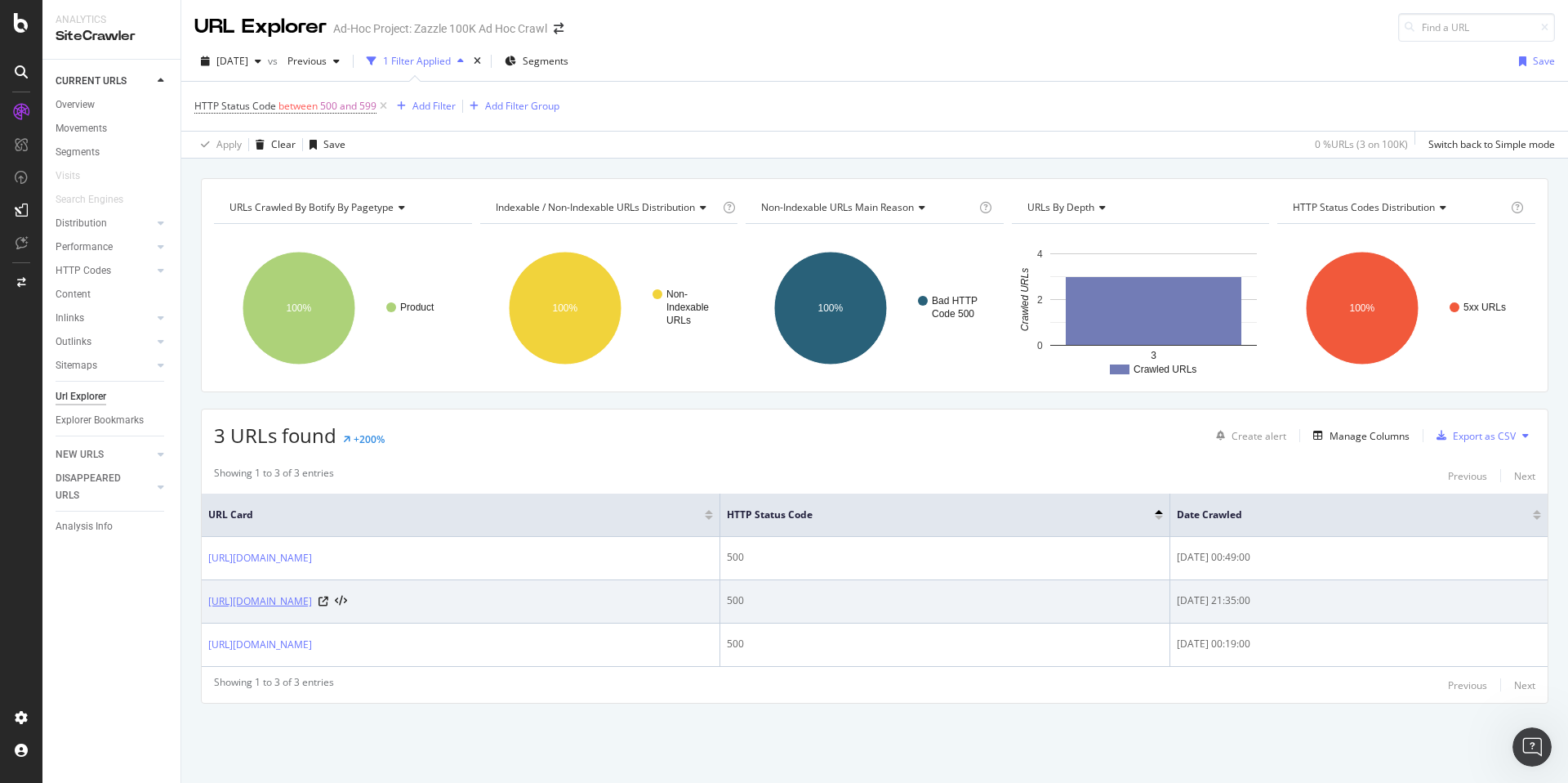
click at [312, 599] on link "[URL][DOMAIN_NAME]" at bounding box center [260, 601] width 104 height 17
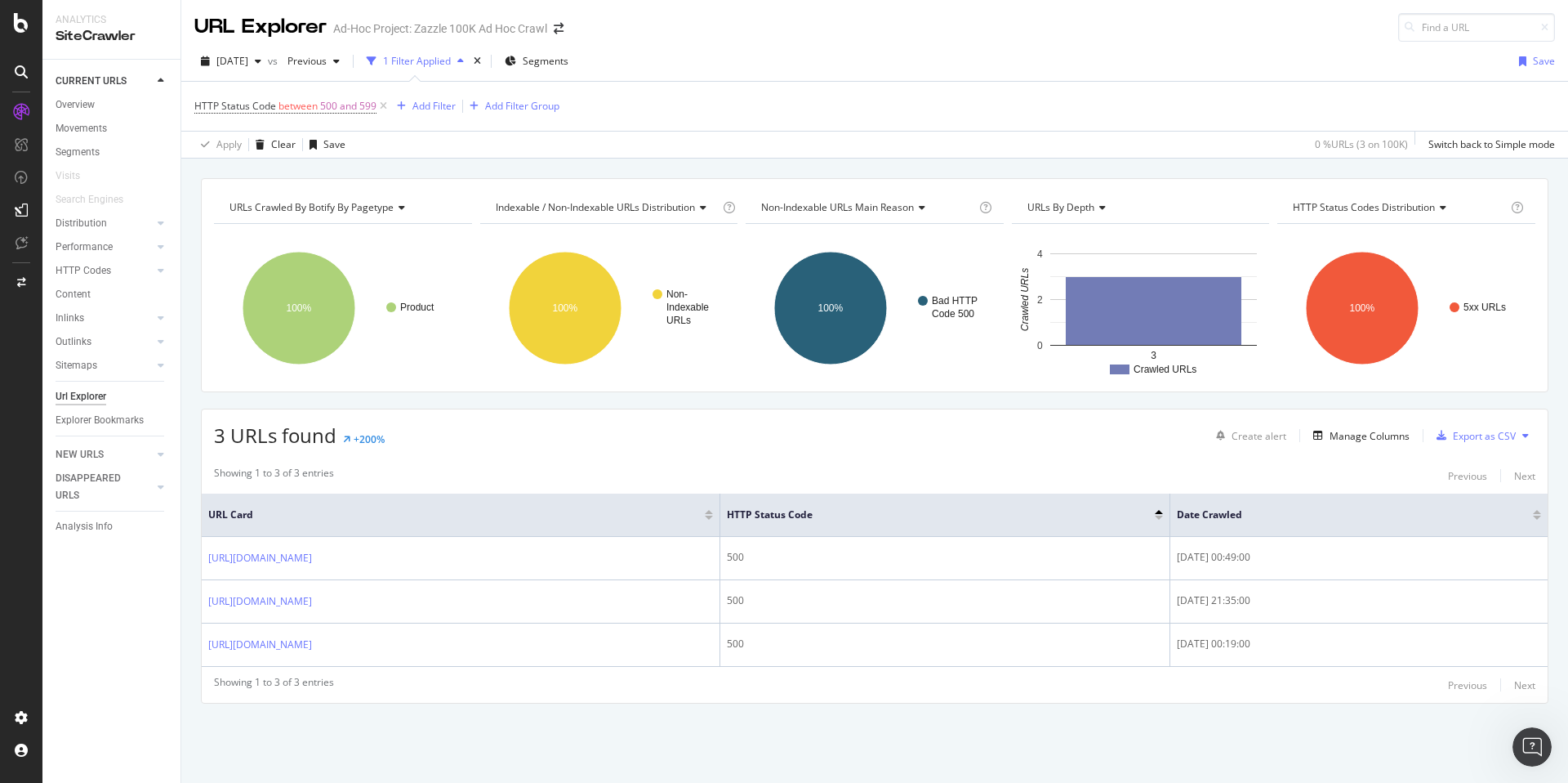
click at [731, 693] on div "Showing 1 to 3 of 3 entries Previous Next" at bounding box center [874, 684] width 1346 height 19
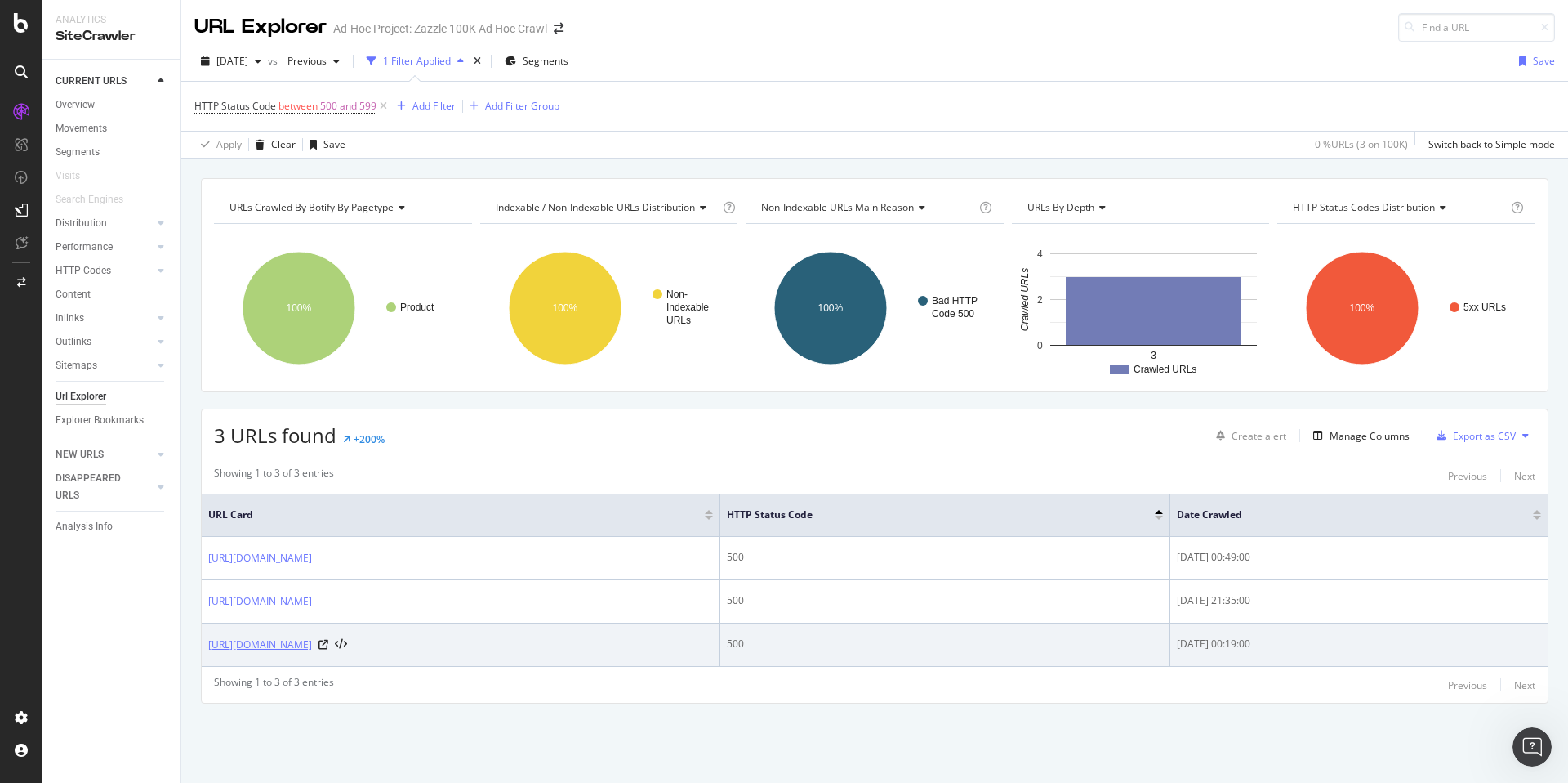
click at [312, 641] on link "https://www.zazzle.com/fun_graphic_if_im_not_fishing_im_thinking_about_trucker_…" at bounding box center [260, 644] width 104 height 17
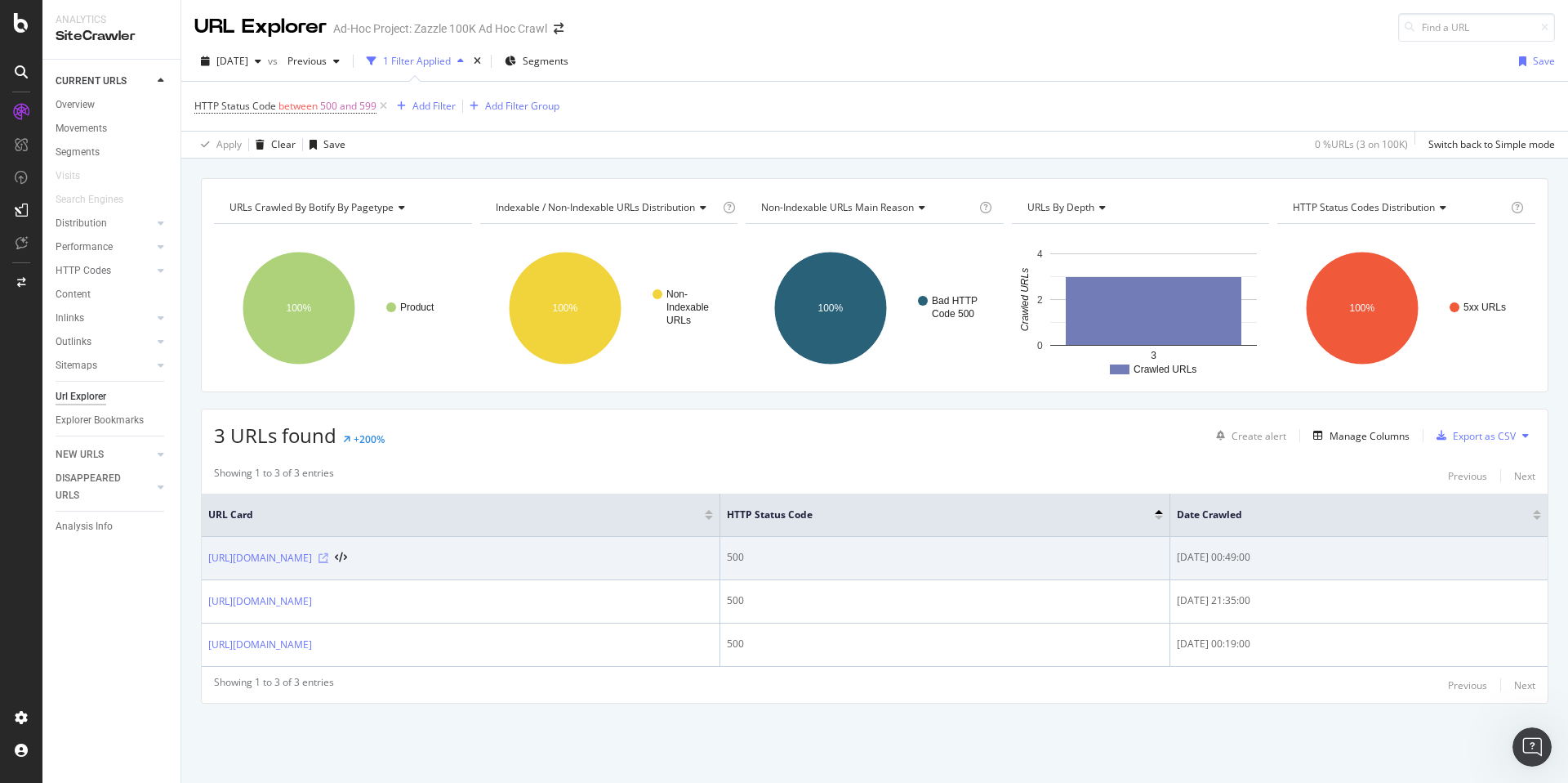
click at [328, 556] on icon at bounding box center [323, 558] width 10 height 10
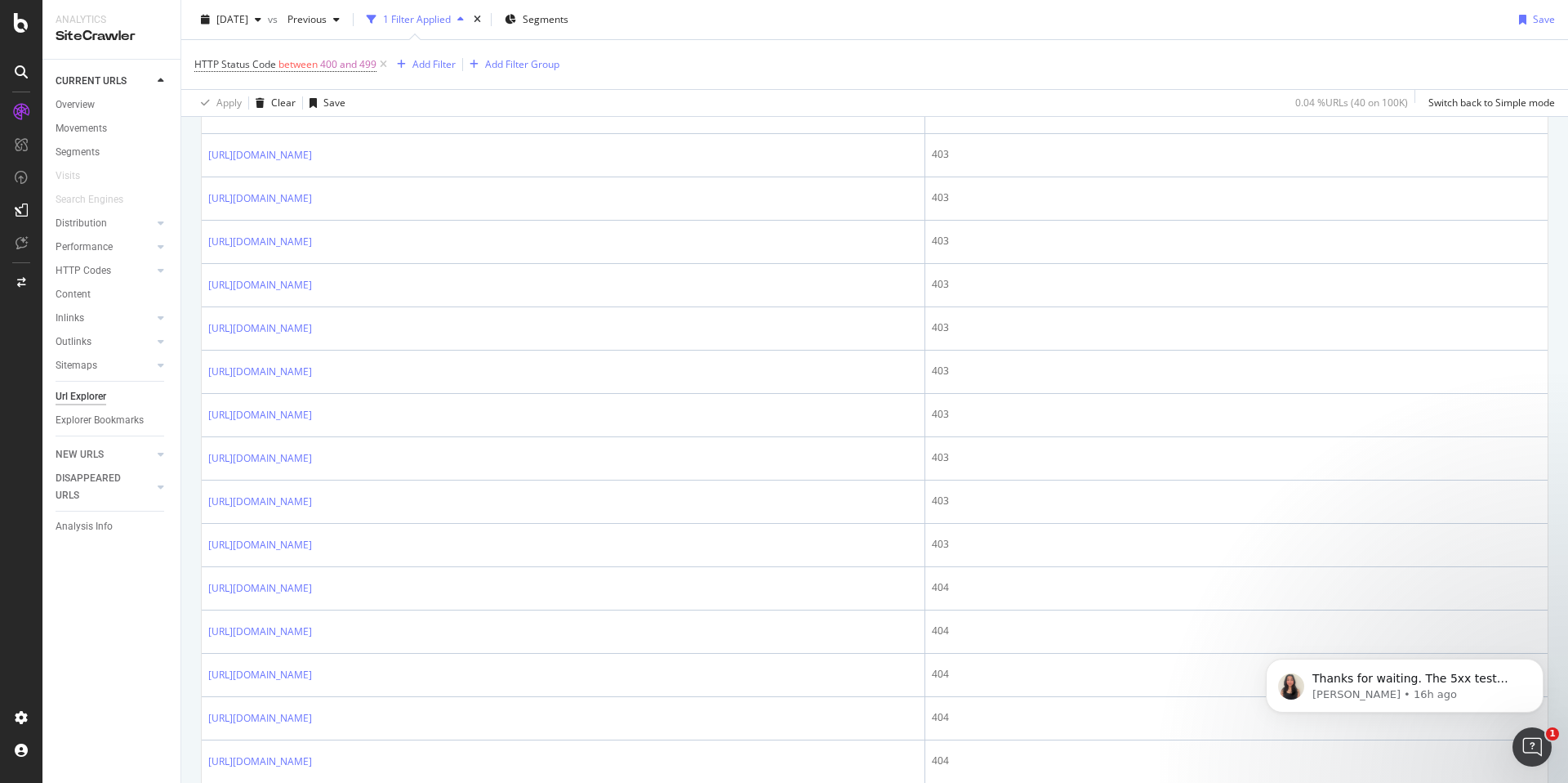
scroll to position [245, 0]
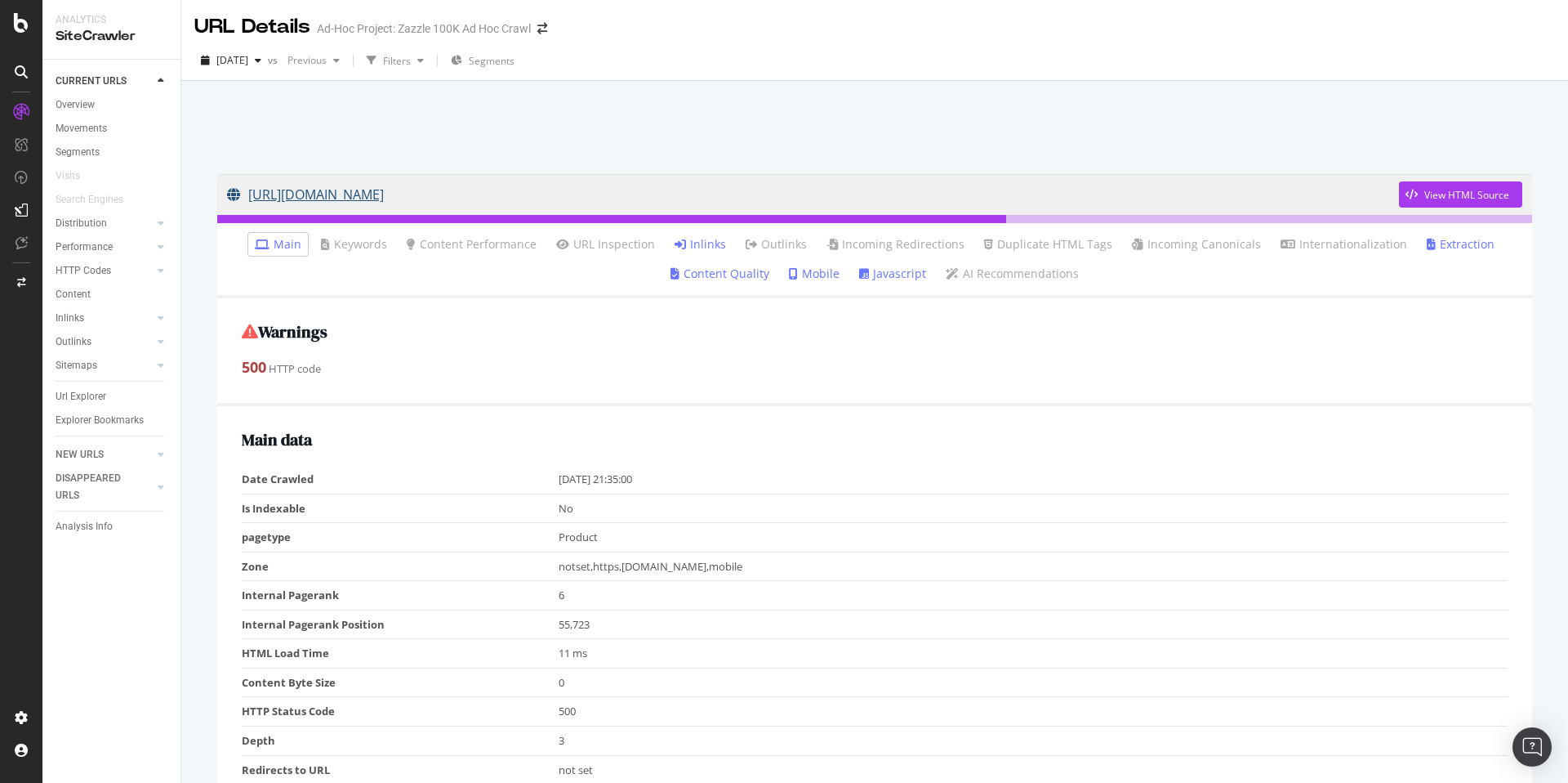
click at [849, 194] on link "[URL][DOMAIN_NAME]" at bounding box center [813, 194] width 1172 height 41
click at [740, 193] on link "[URL][DOMAIN_NAME]" at bounding box center [813, 194] width 1172 height 41
